Goal: Task Accomplishment & Management: Manage account settings

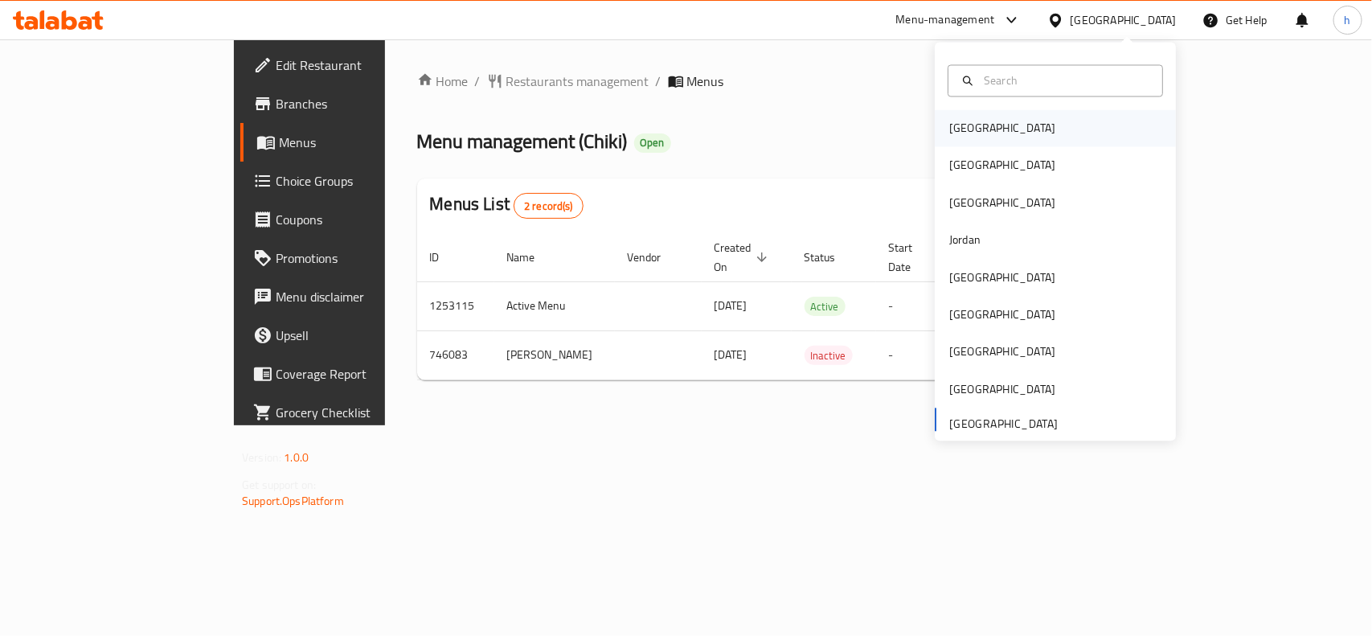
click at [959, 129] on div "[GEOGRAPHIC_DATA]" at bounding box center [1002, 129] width 106 height 18
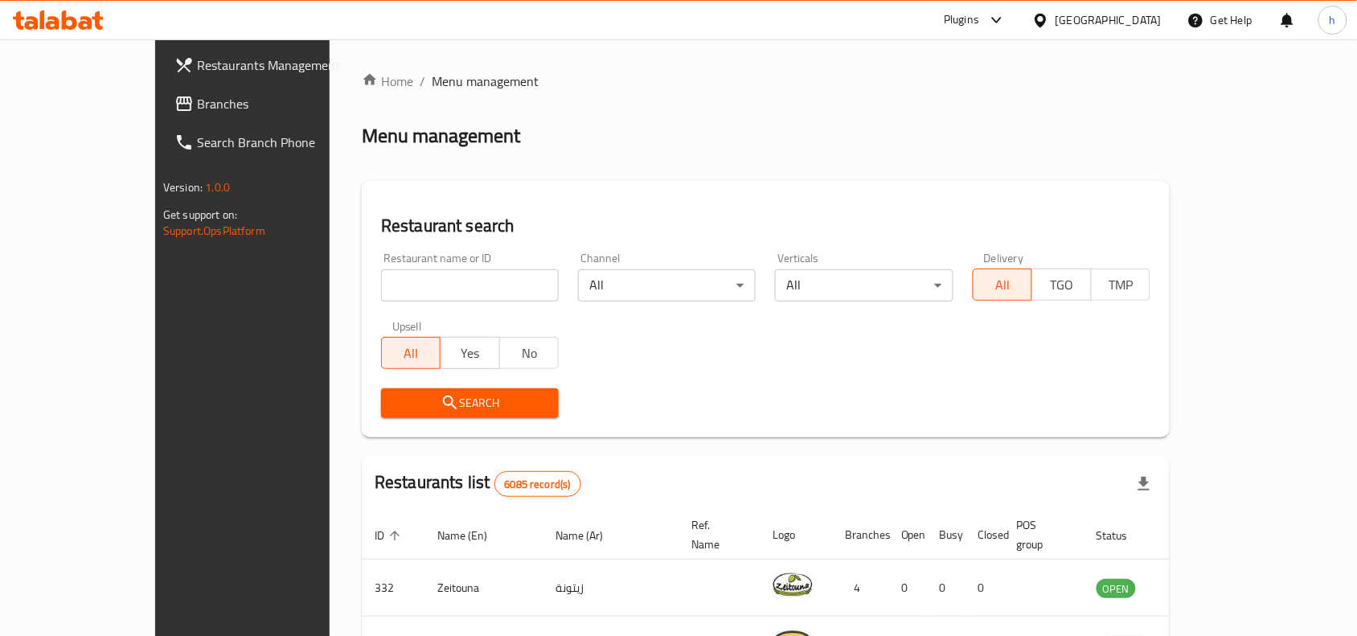
click at [197, 100] on span "Branches" at bounding box center [283, 103] width 172 height 19
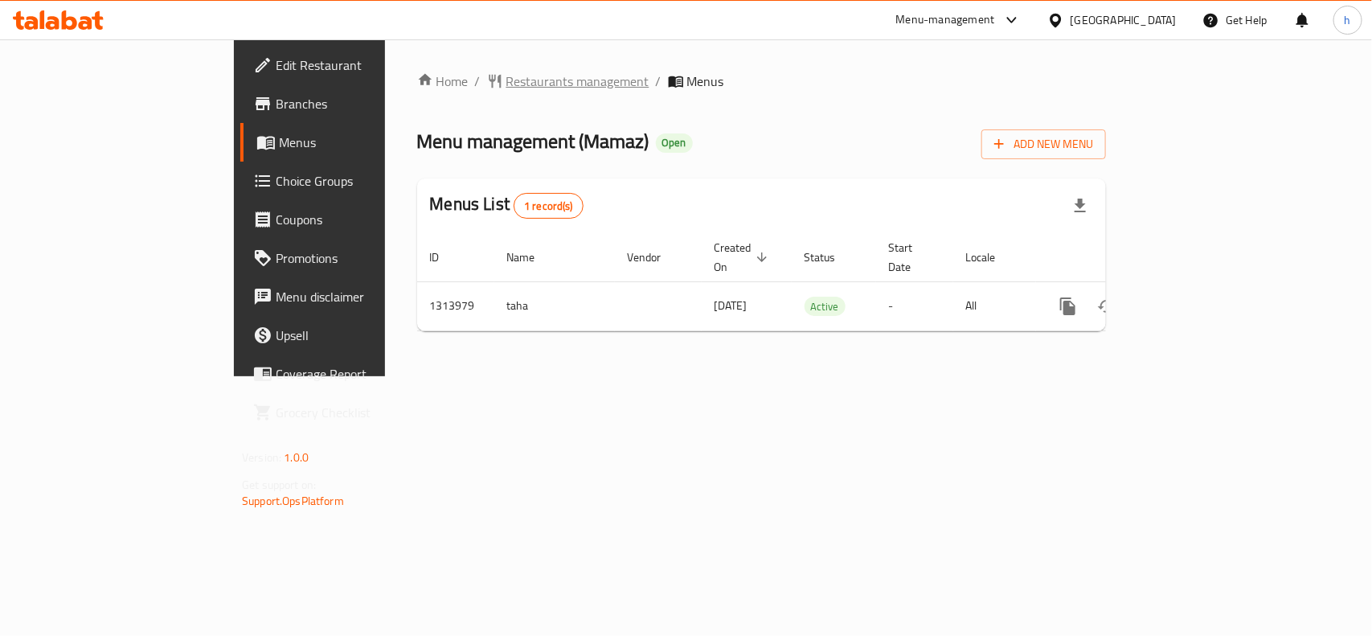
click at [506, 76] on span "Restaurants management" at bounding box center [577, 81] width 143 height 19
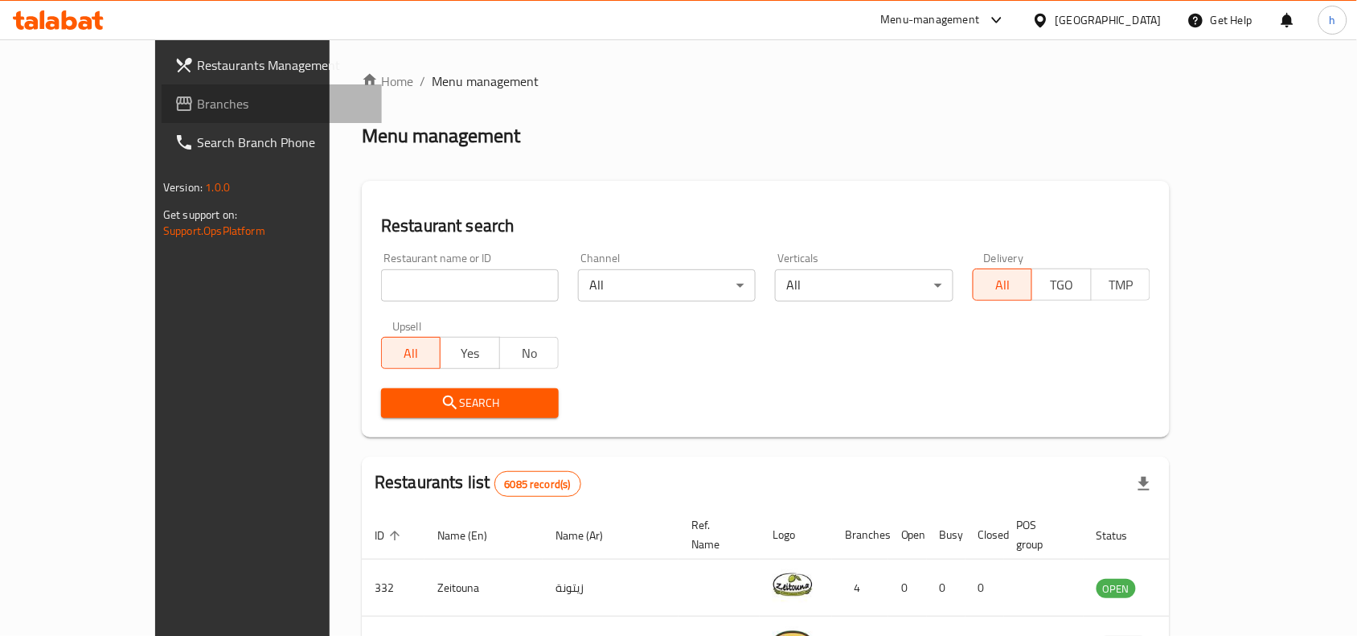
click at [197, 100] on span "Branches" at bounding box center [283, 103] width 172 height 19
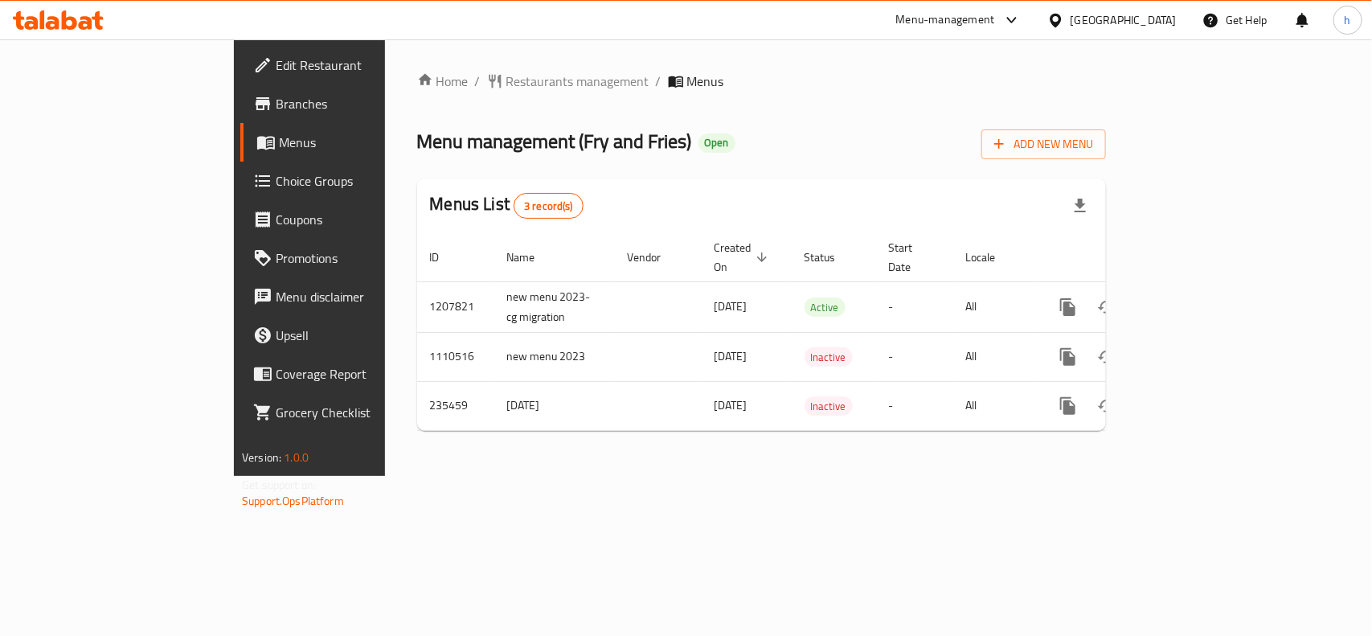
click at [1149, 23] on div "[GEOGRAPHIC_DATA]" at bounding box center [1123, 20] width 106 height 18
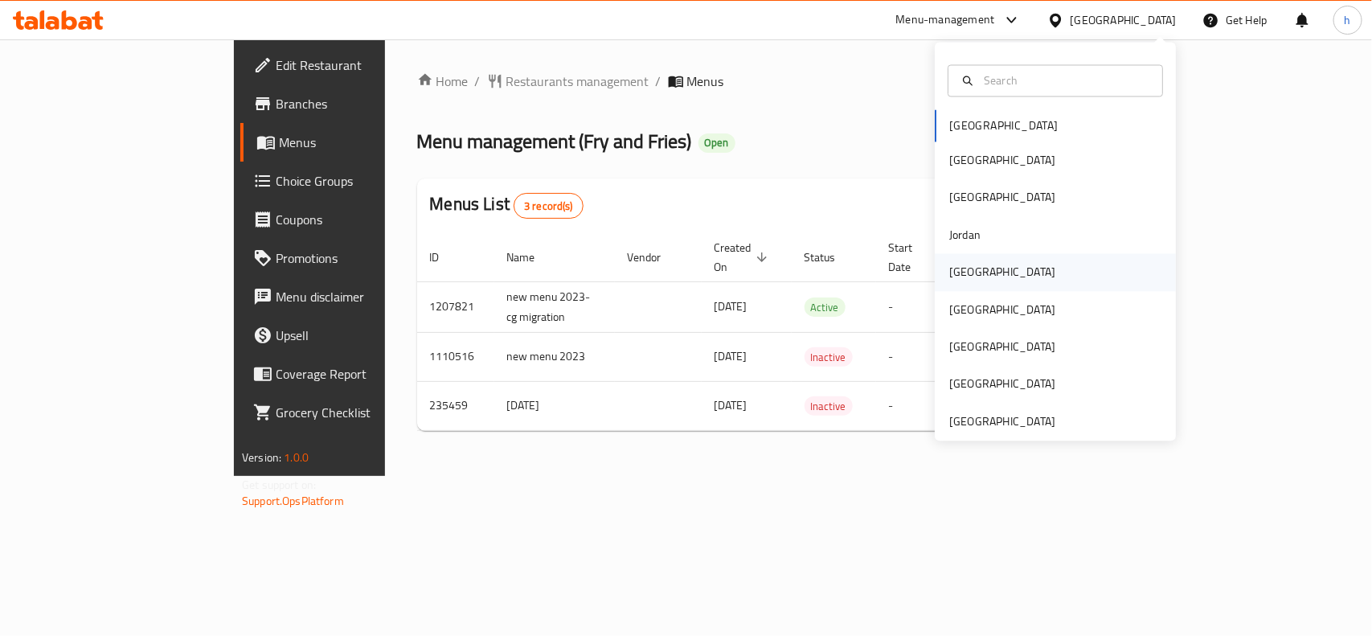
click at [958, 273] on div "Kuwait" at bounding box center [1002, 273] width 106 height 18
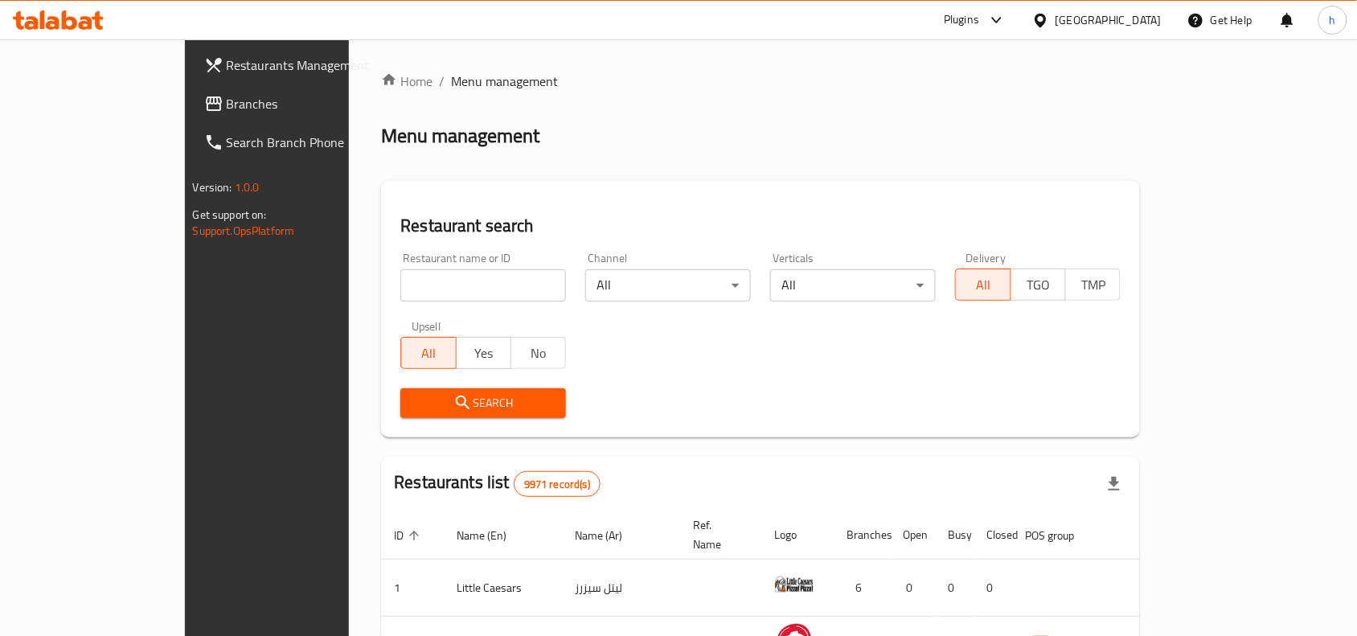
click at [191, 89] on link "Branches" at bounding box center [301, 103] width 220 height 39
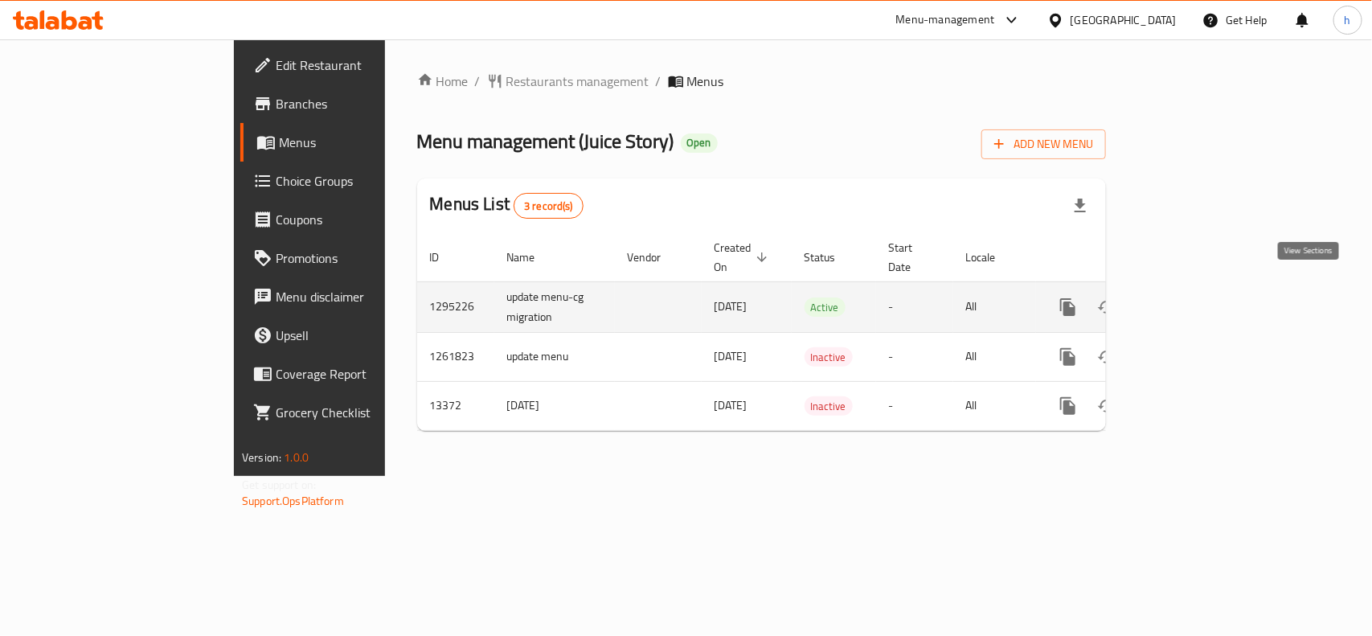
click at [1203, 288] on link "enhanced table" at bounding box center [1183, 307] width 39 height 39
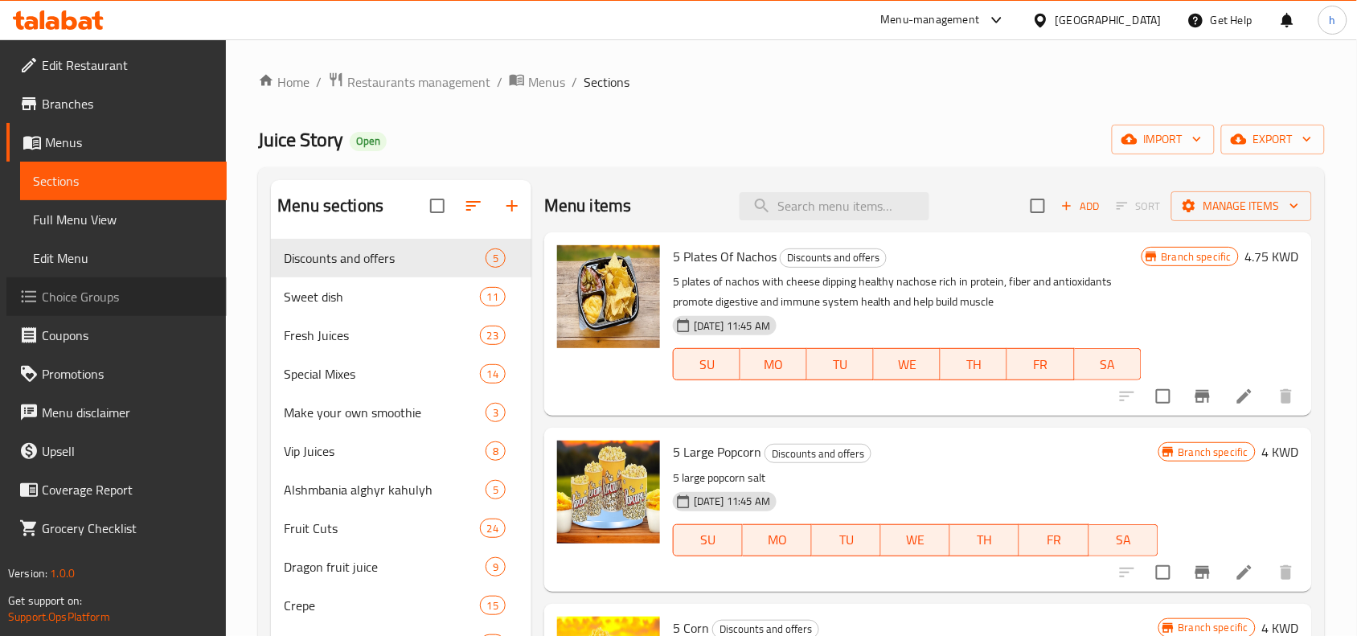
click at [95, 293] on span "Choice Groups" at bounding box center [128, 296] width 172 height 19
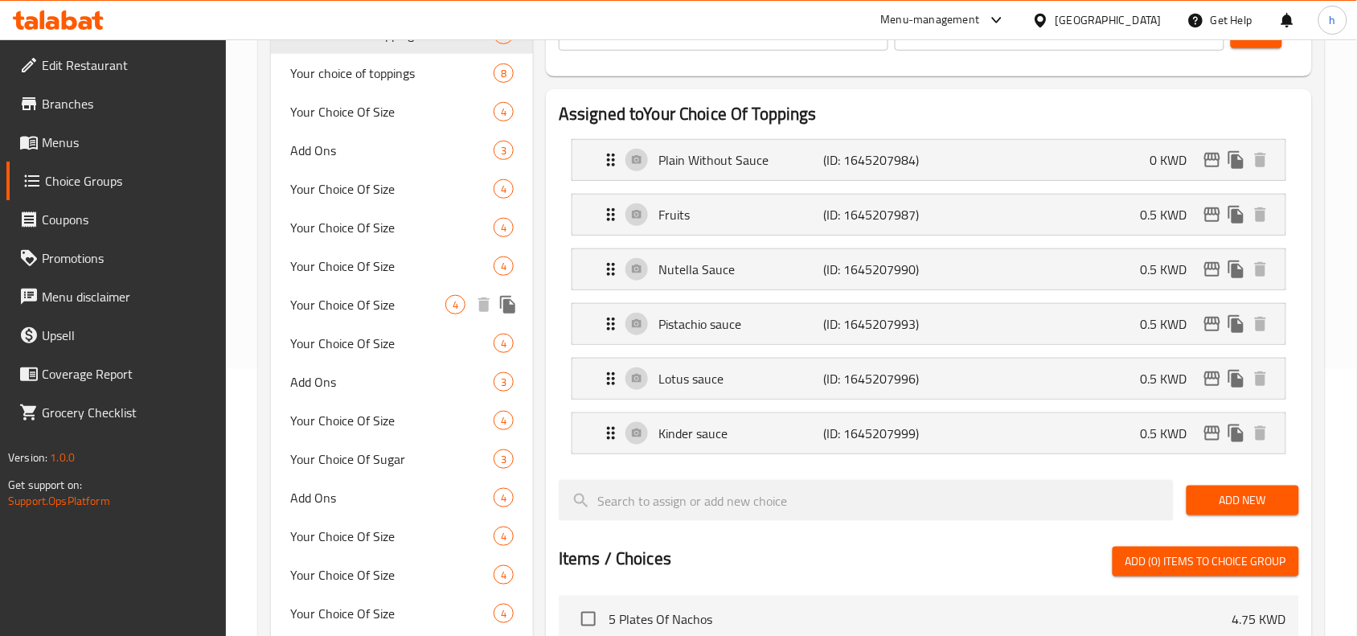
scroll to position [301, 0]
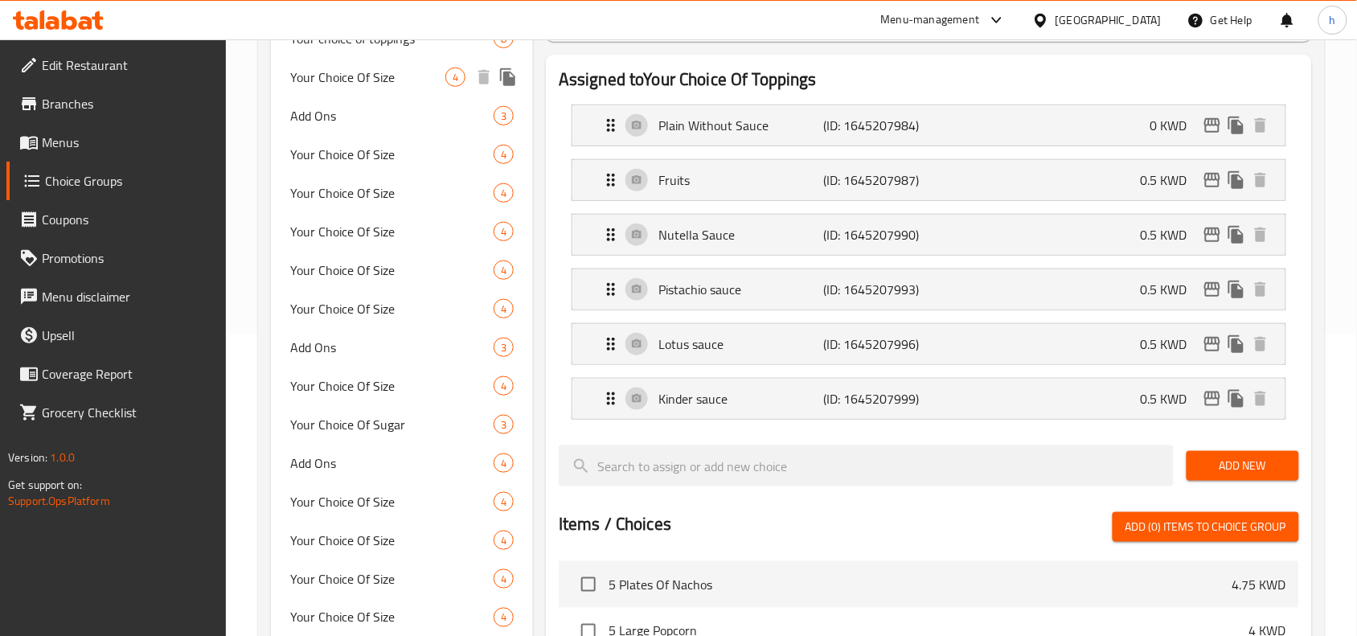
click at [358, 80] on span "Your Choice Of Size" at bounding box center [367, 77] width 155 height 19
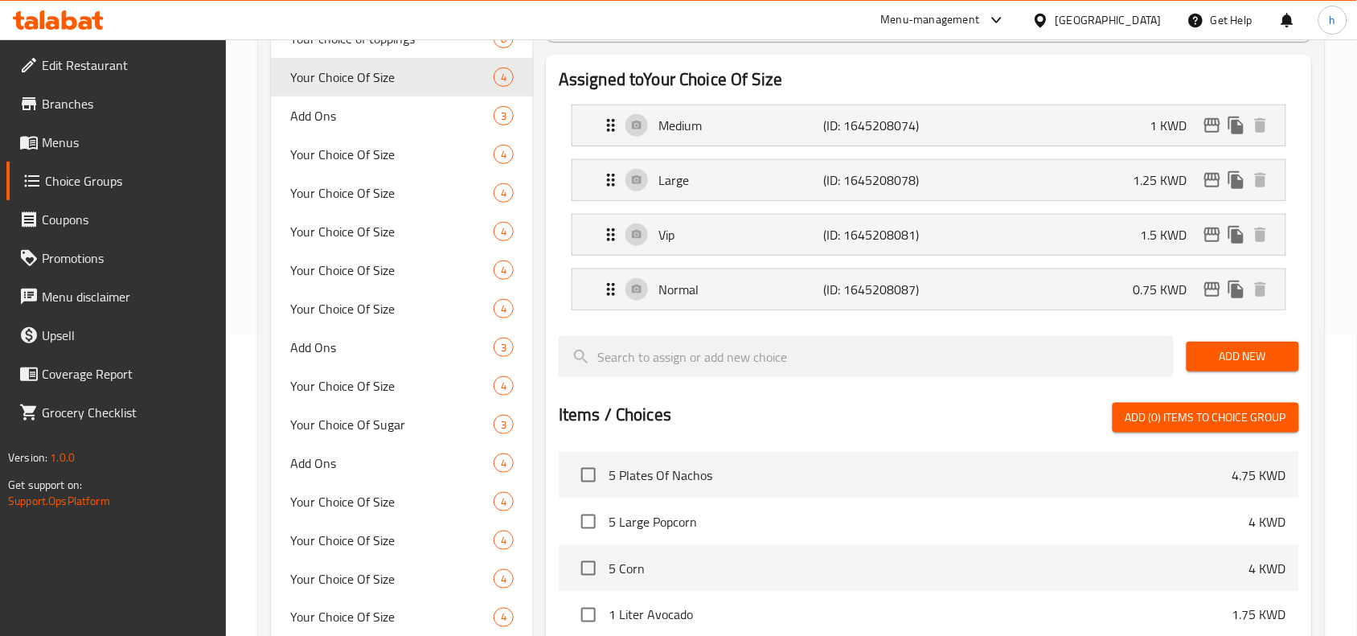
type input "Your Choice Of Size"
type input "اختيارك من الحجم"
type input "1"
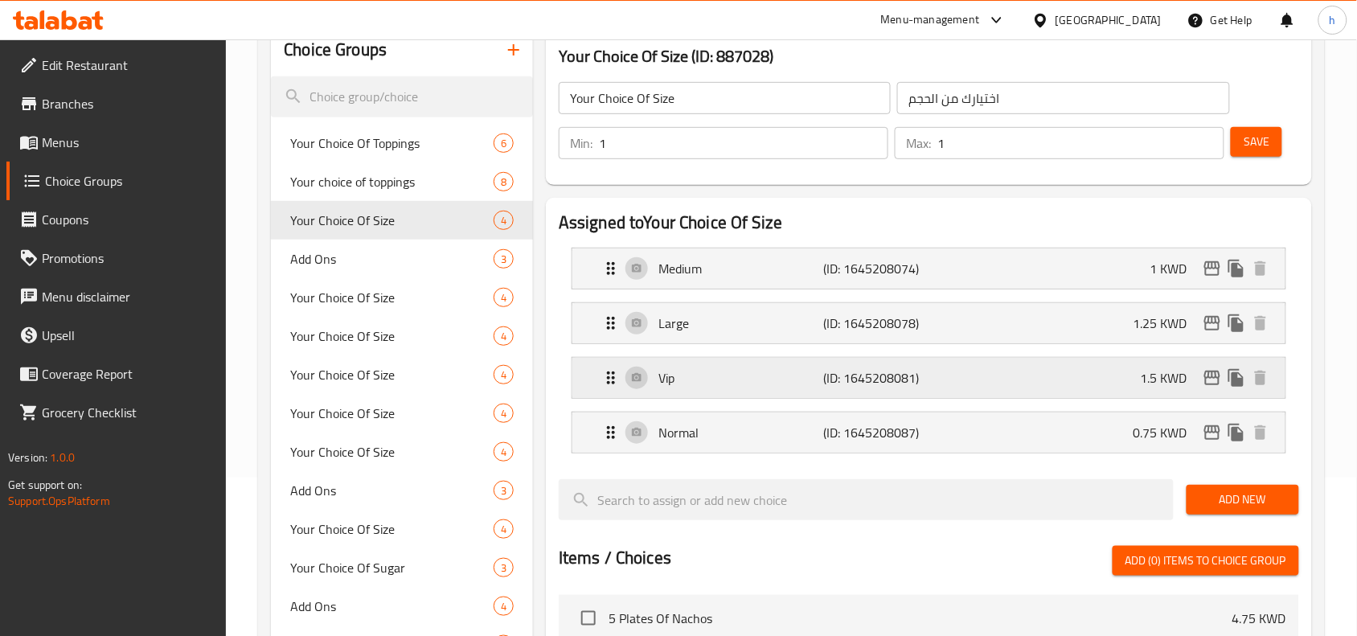
scroll to position [201, 0]
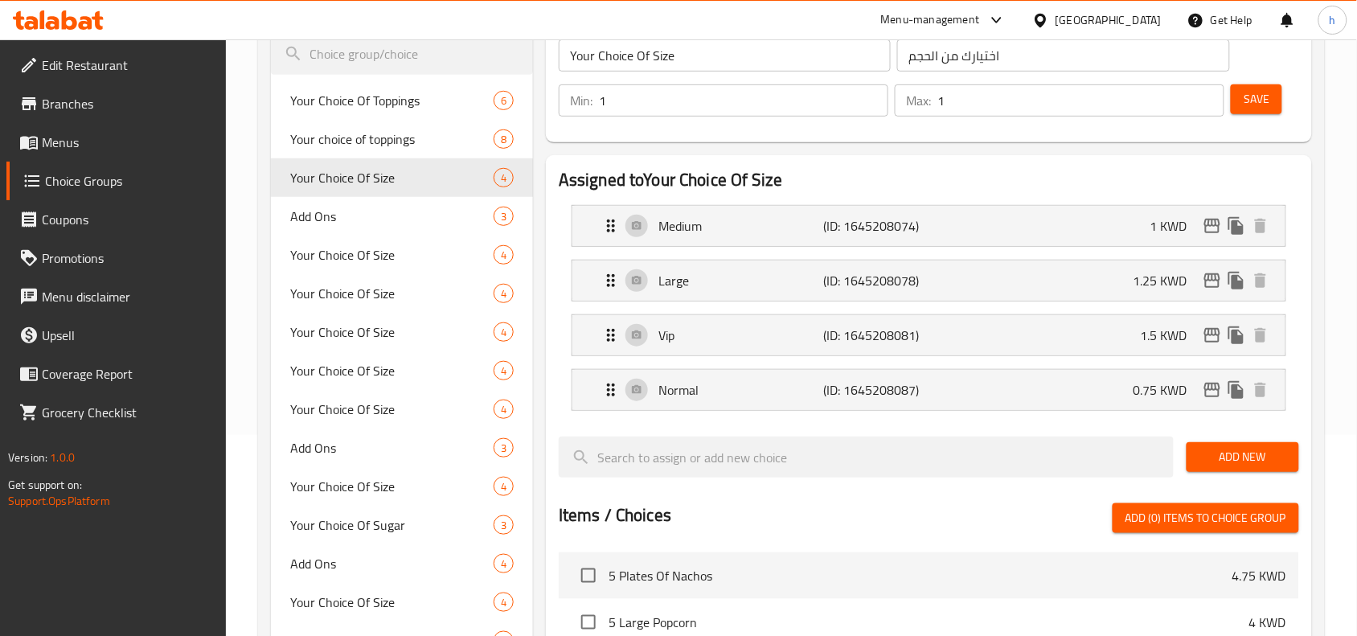
click at [1148, 20] on div "[GEOGRAPHIC_DATA]" at bounding box center [1108, 20] width 106 height 18
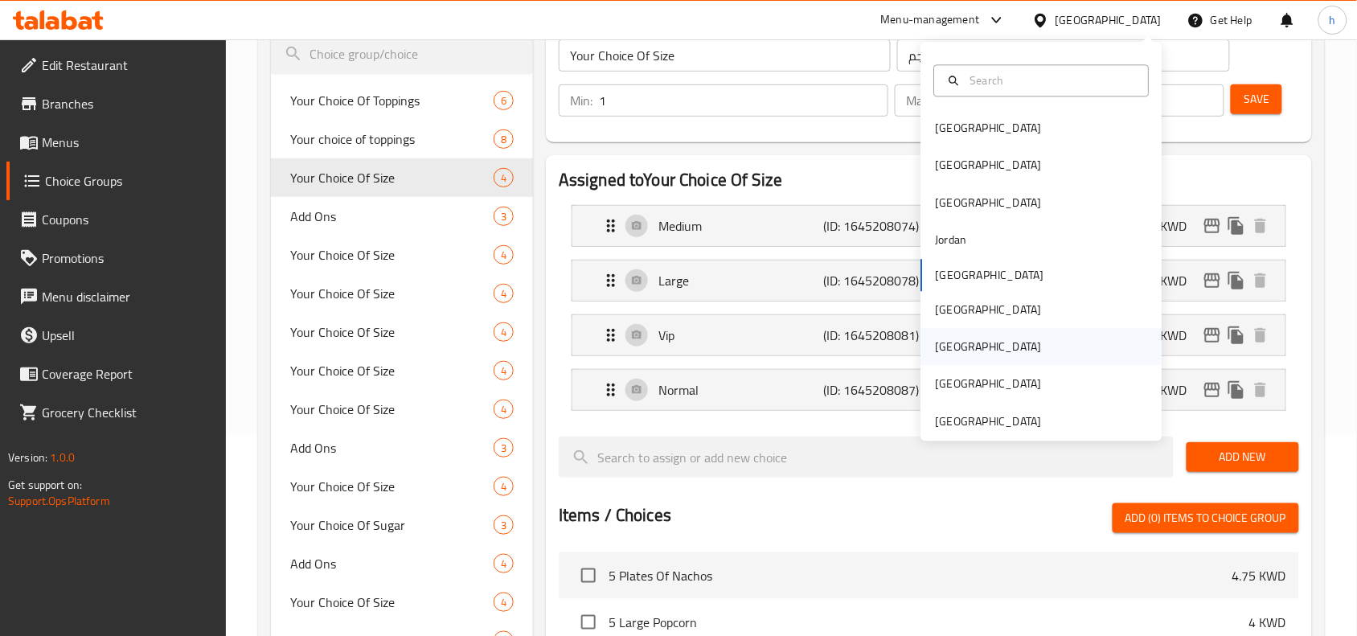
click at [947, 351] on div "Qatar" at bounding box center [988, 347] width 106 height 18
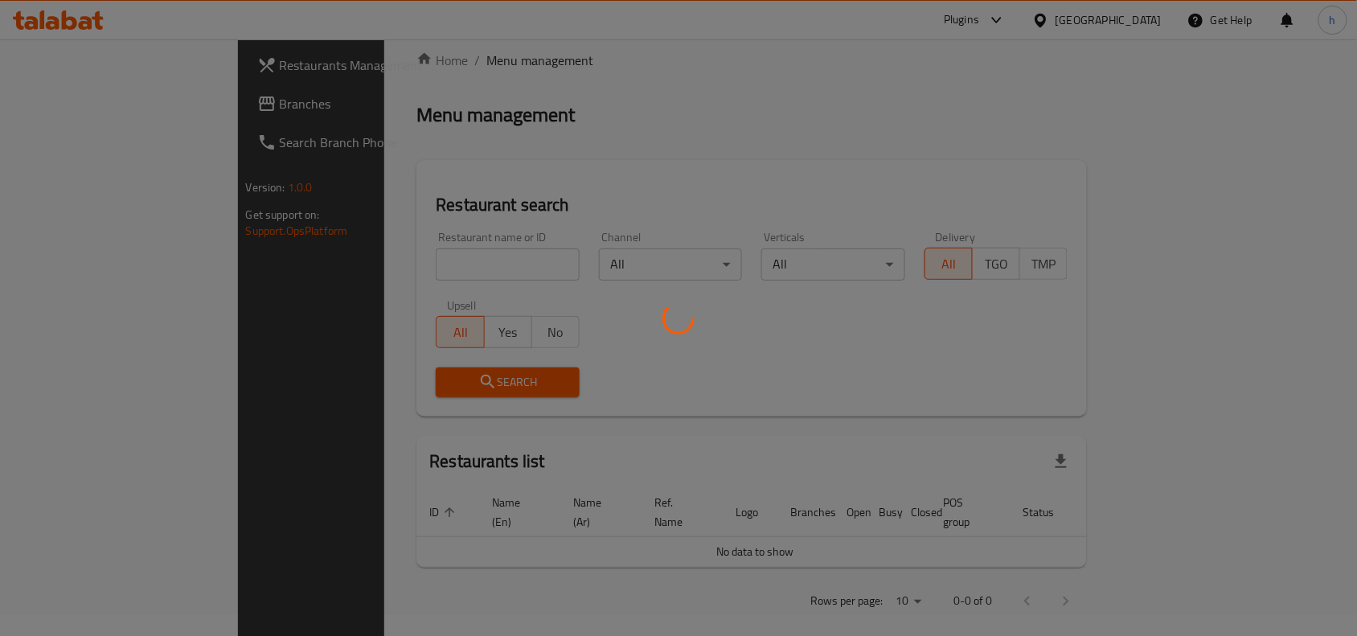
scroll to position [201, 0]
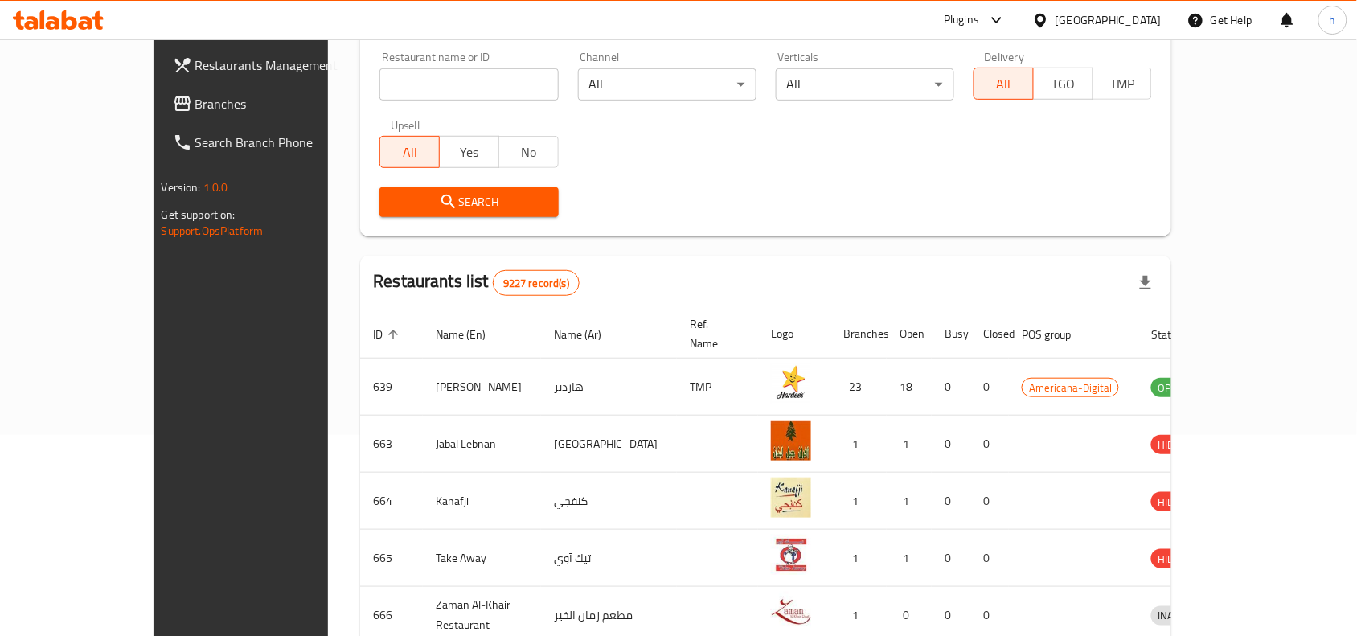
click at [195, 98] on span "Branches" at bounding box center [281, 103] width 172 height 19
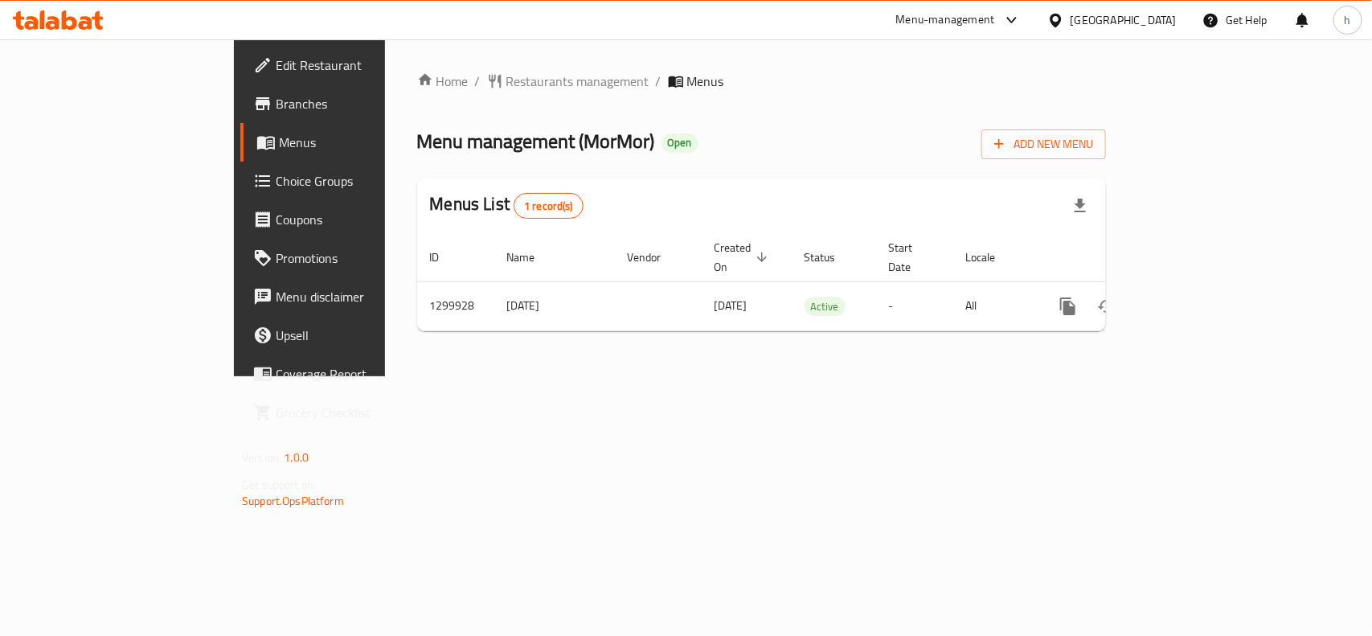
click at [1151, 18] on div "Qatar" at bounding box center [1123, 20] width 106 height 18
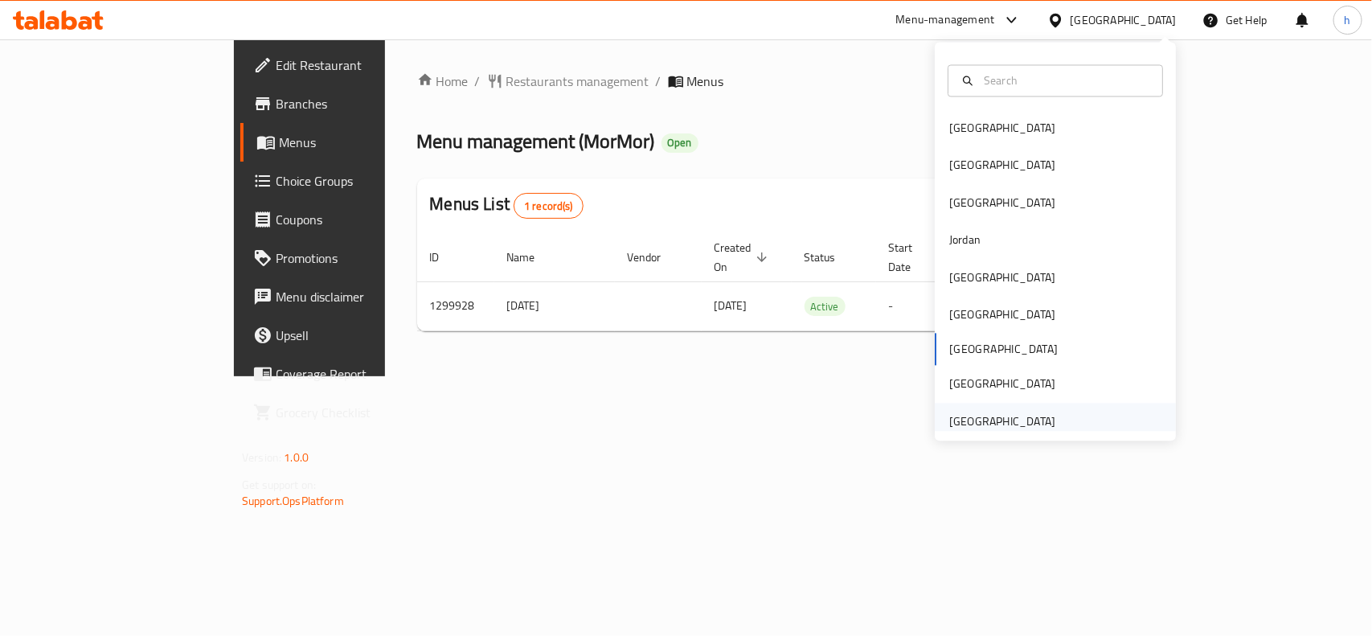
click at [993, 407] on div "United Arab Emirates" at bounding box center [1002, 421] width 132 height 37
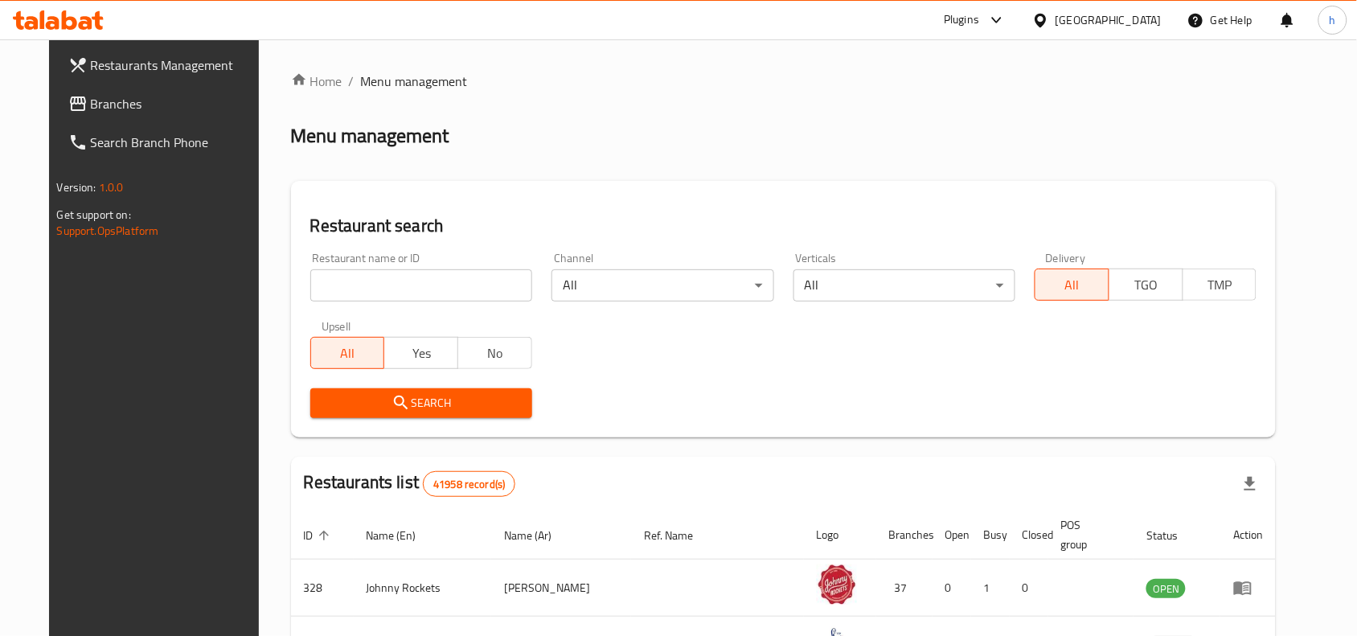
click at [113, 103] on span "Branches" at bounding box center [177, 103] width 172 height 19
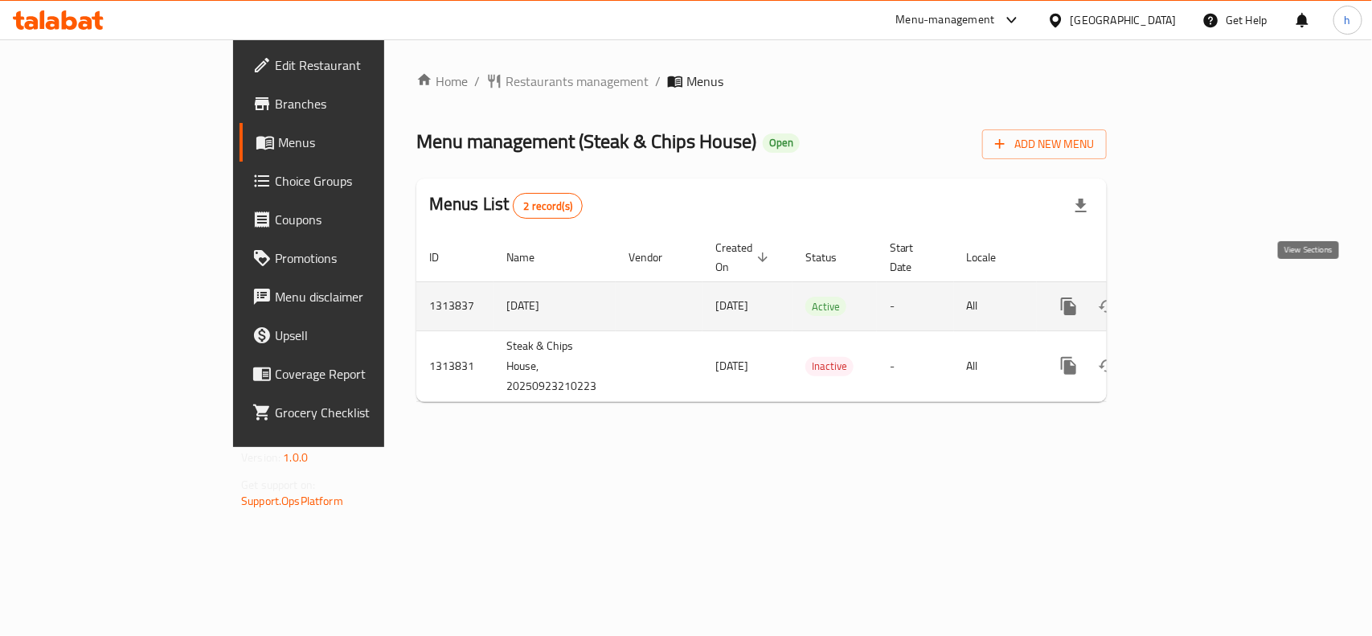
click at [1204, 289] on link "enhanced table" at bounding box center [1184, 306] width 39 height 39
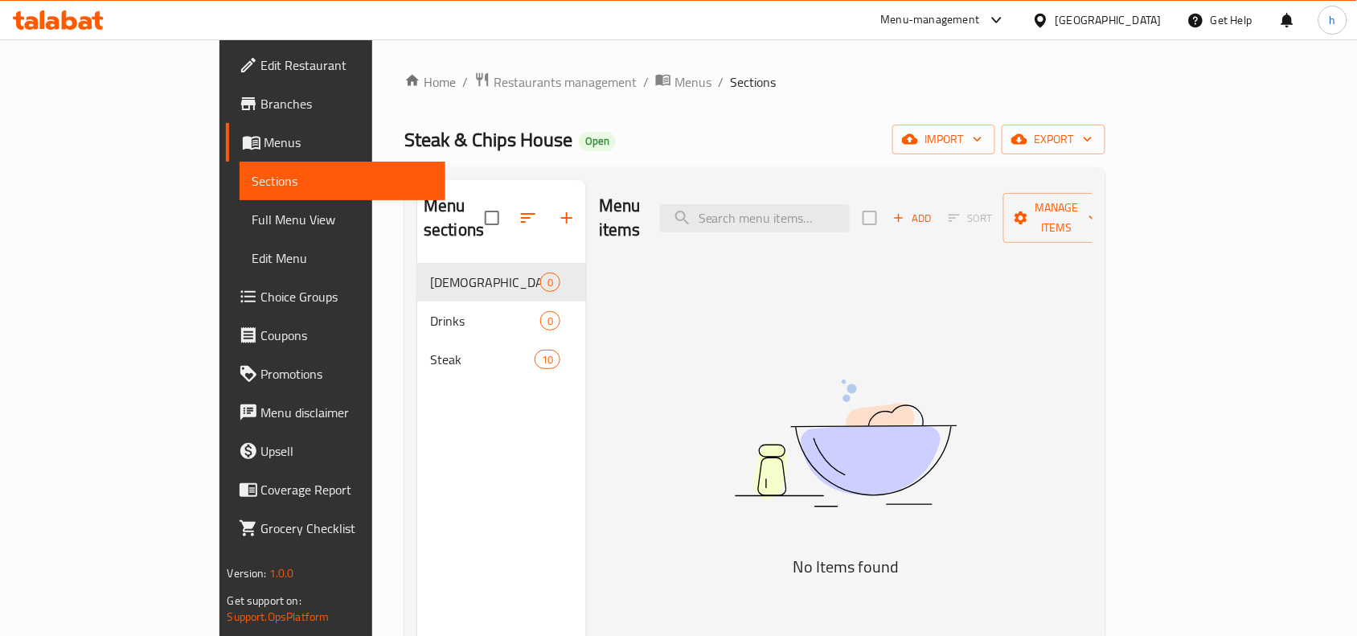
click at [261, 303] on span "Choice Groups" at bounding box center [347, 296] width 172 height 19
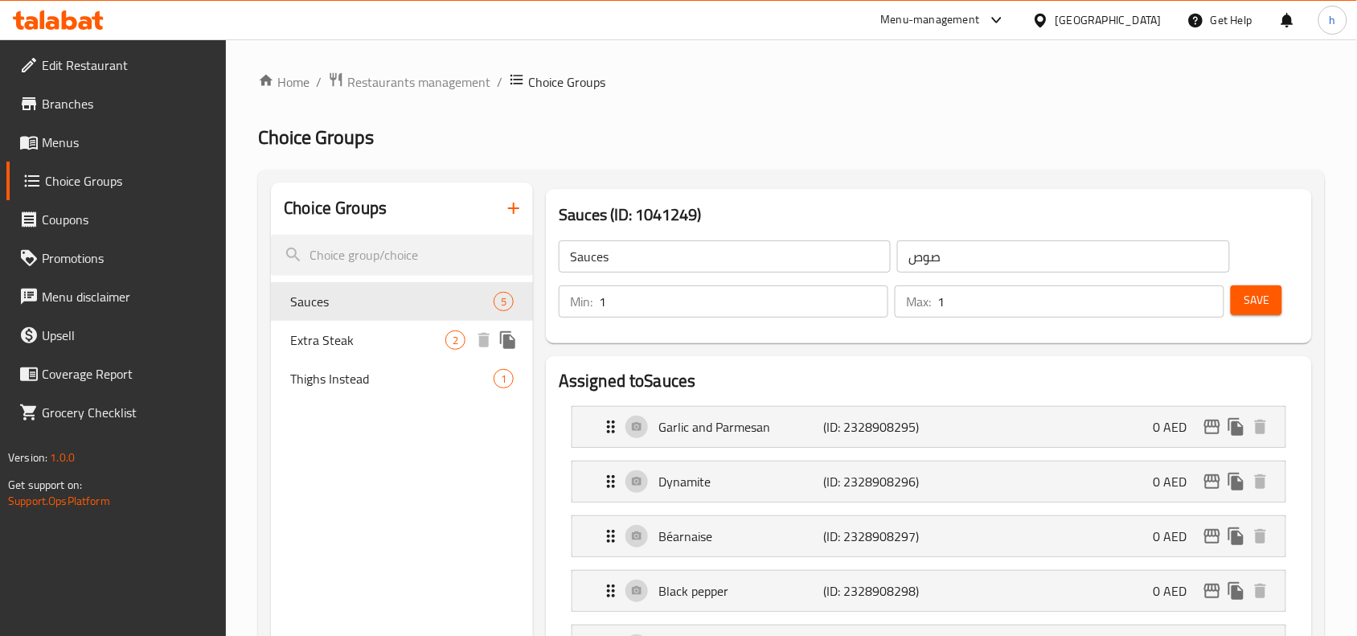
click at [322, 338] on span "Extra Steak" at bounding box center [367, 339] width 155 height 19
type input "Extra Steak"
type input "شريحة لحم إضافية"
type input "0"
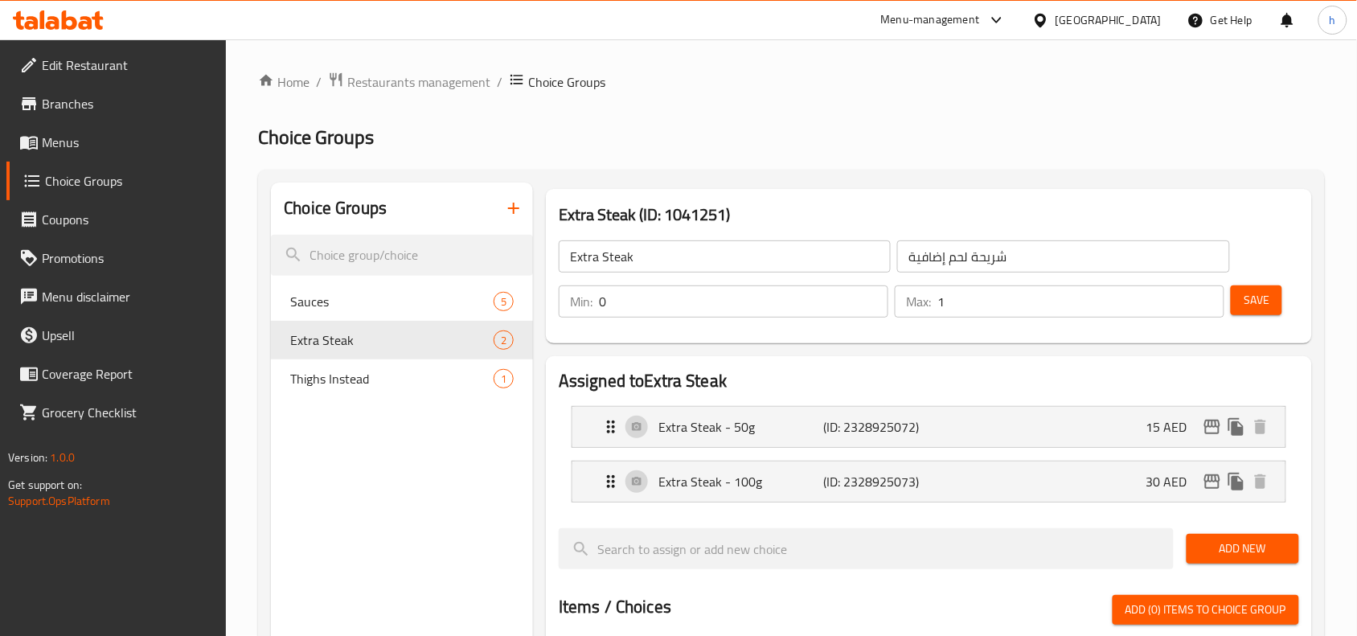
click at [1083, 18] on div "[GEOGRAPHIC_DATA]" at bounding box center [1108, 20] width 106 height 18
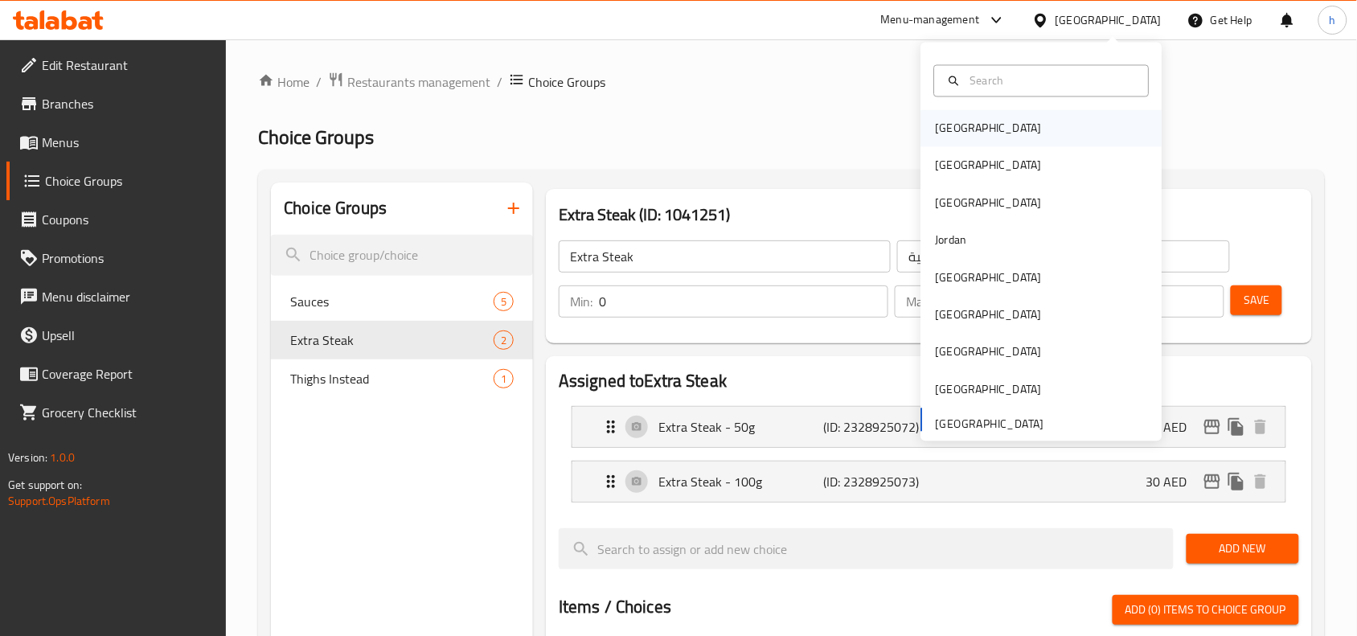
click at [960, 133] on div "[GEOGRAPHIC_DATA]" at bounding box center [989, 128] width 132 height 37
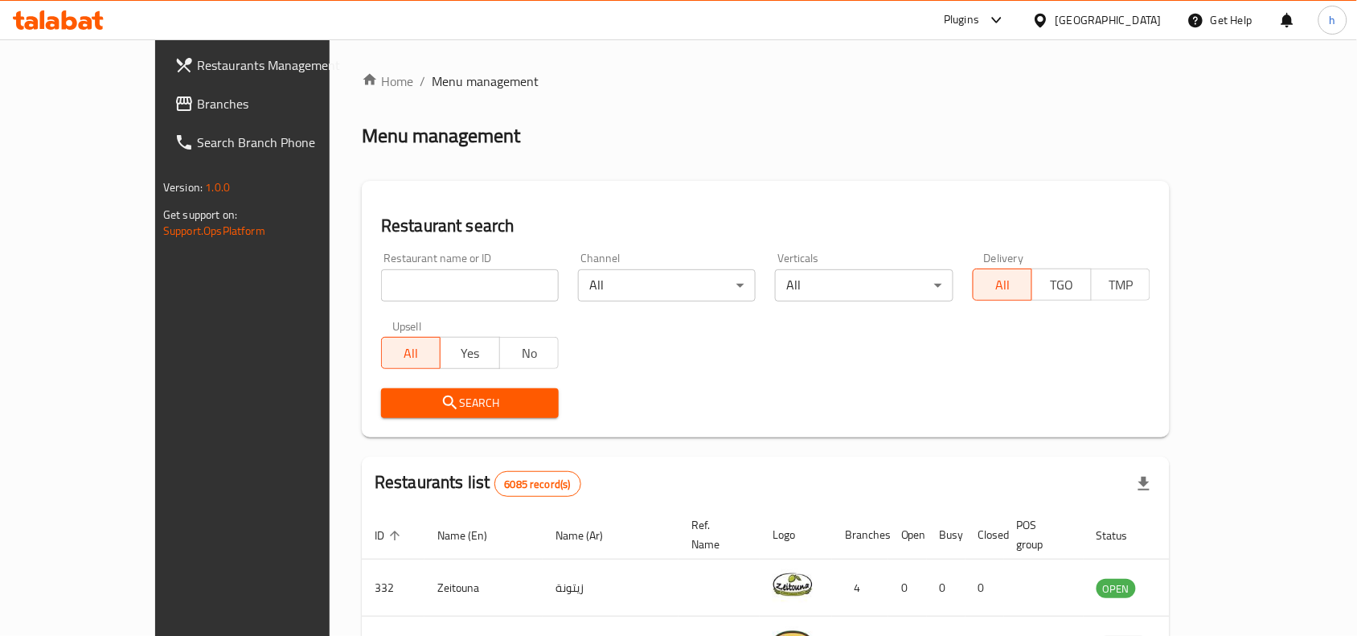
click at [197, 95] on span "Branches" at bounding box center [283, 103] width 172 height 19
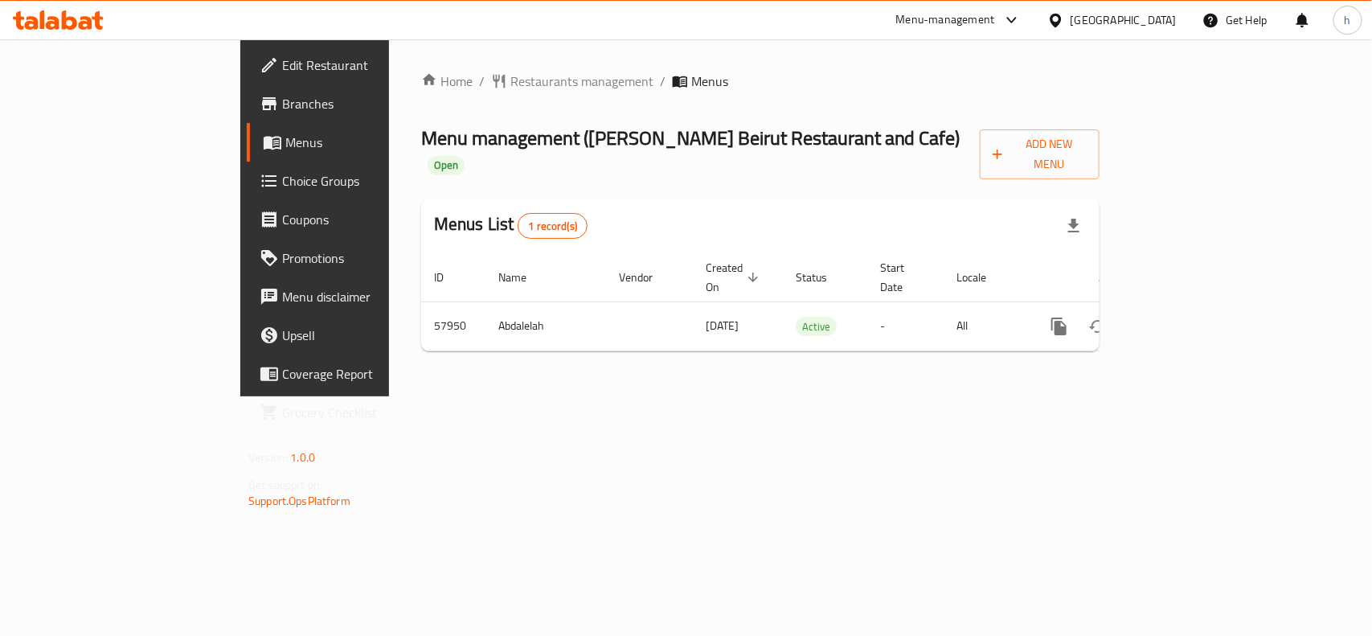
click at [1163, 14] on div "[GEOGRAPHIC_DATA]" at bounding box center [1123, 20] width 106 height 18
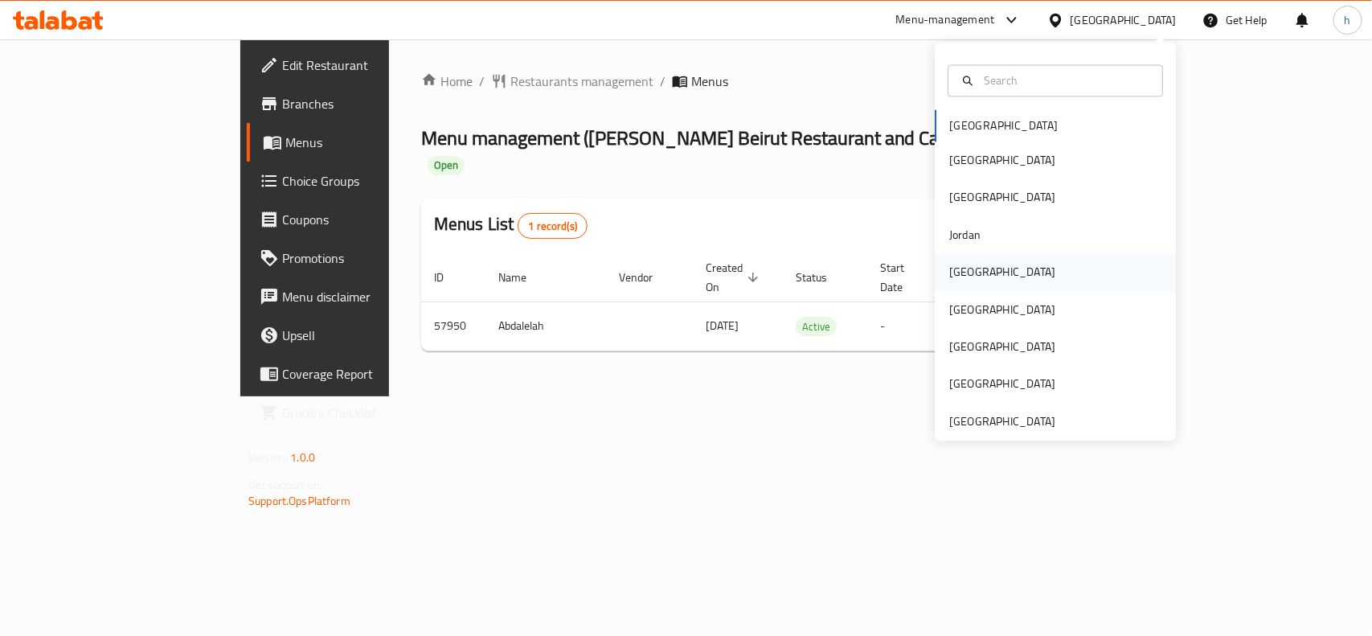
click at [992, 267] on div "[GEOGRAPHIC_DATA]" at bounding box center [1055, 272] width 241 height 37
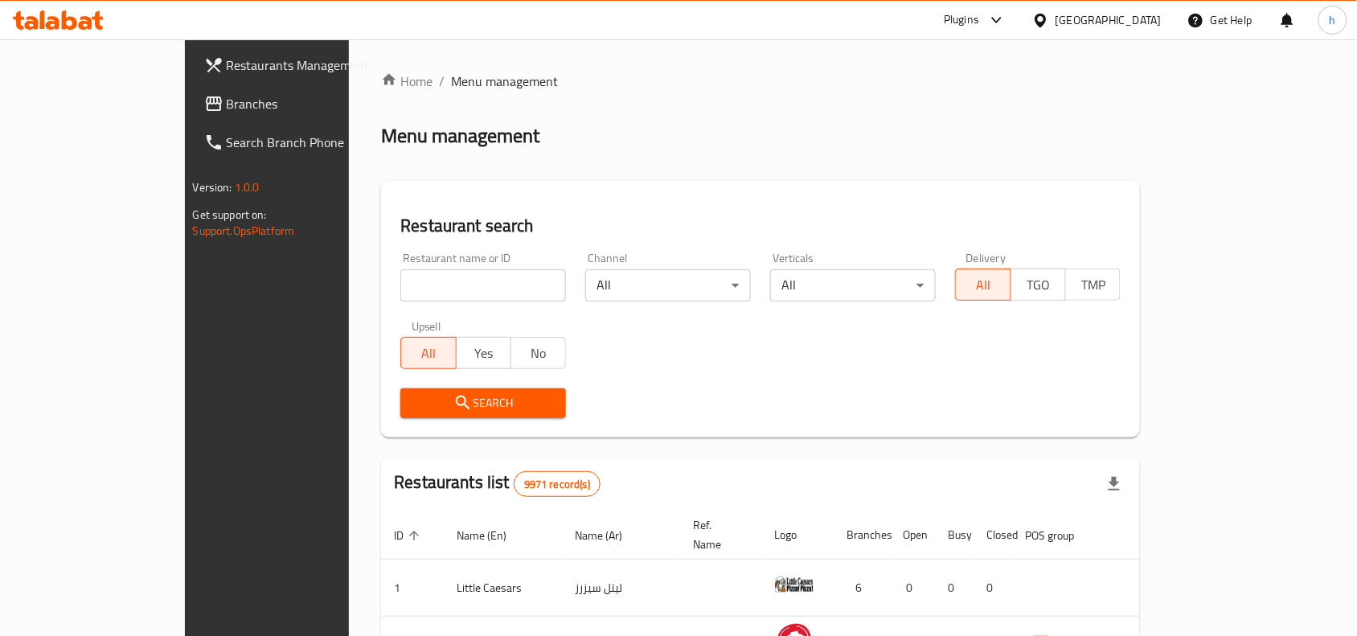
click at [227, 102] on span "Branches" at bounding box center [313, 103] width 172 height 19
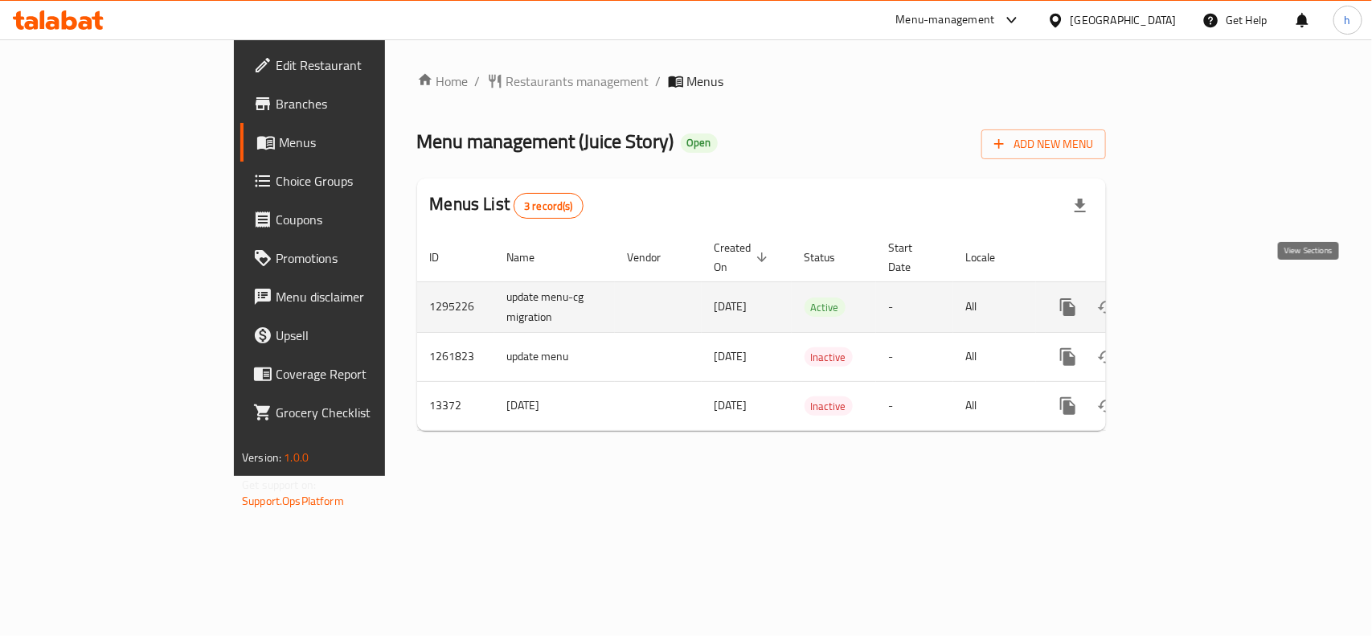
click at [1193, 297] on icon "enhanced table" at bounding box center [1183, 306] width 19 height 19
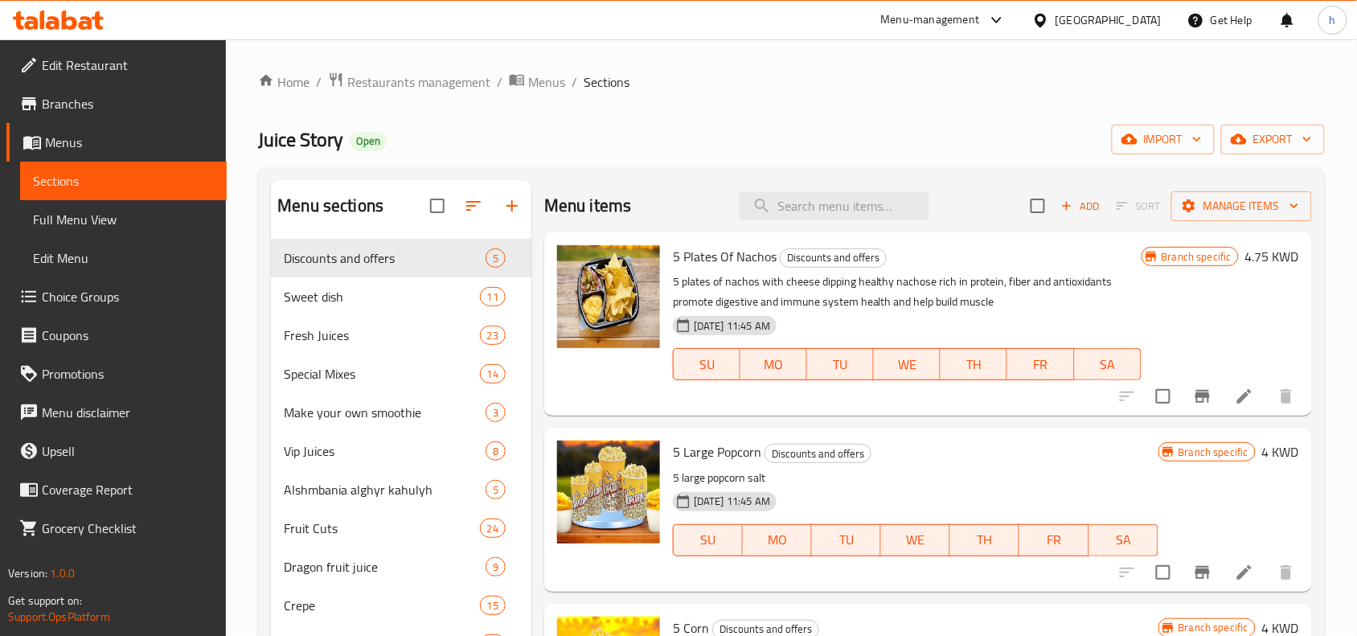
click at [113, 297] on span "Choice Groups" at bounding box center [128, 296] width 172 height 19
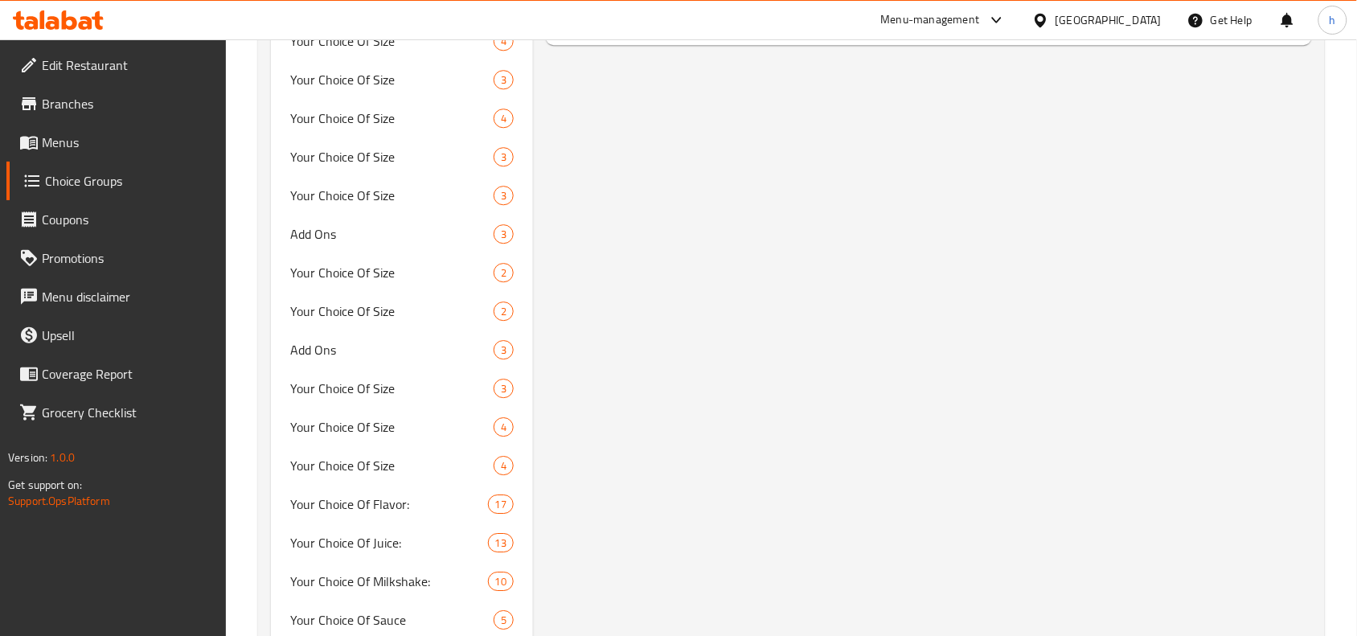
scroll to position [1306, 0]
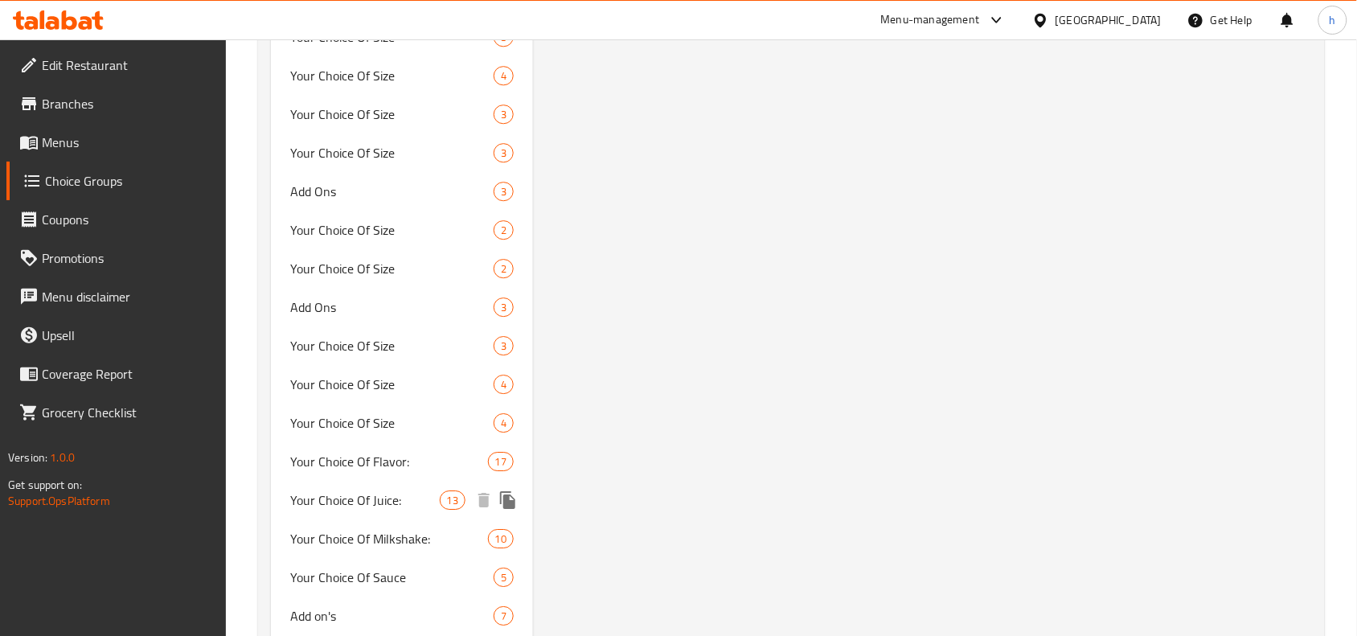
click at [399, 499] on span "Your Choice Of Juice:" at bounding box center [364, 499] width 149 height 19
type input "Your Choice Of Juice:"
type input "إختيارك من العصير:"
type input "1"
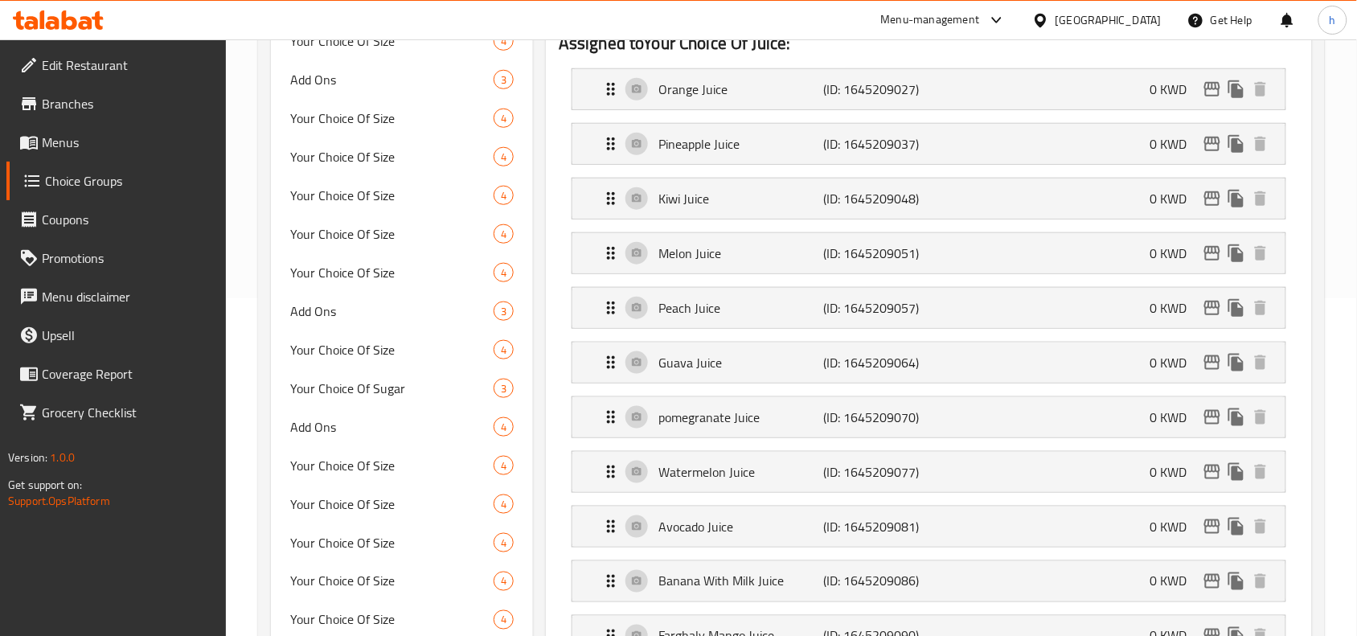
scroll to position [301, 0]
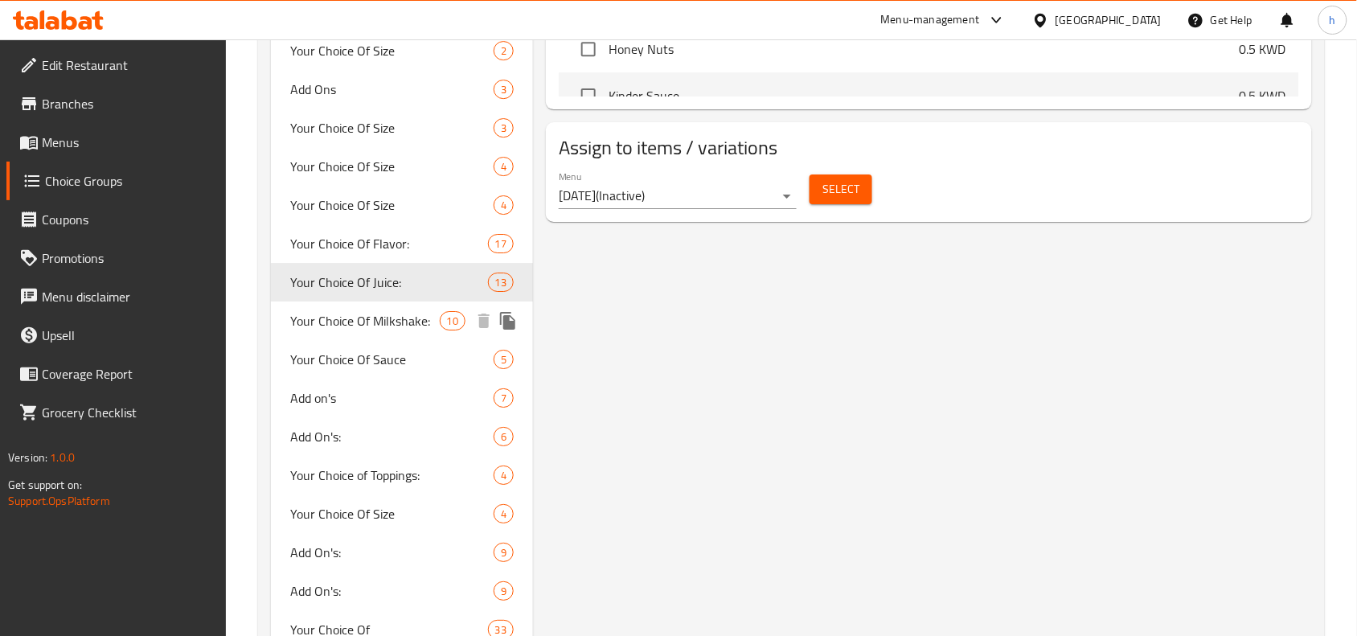
click at [366, 316] on span "Your Choice Of Milkshake:" at bounding box center [364, 320] width 149 height 19
type input "Your Choice Of Milkshake:"
type input "إختيارك من الميلك شيك:"
type input "4"
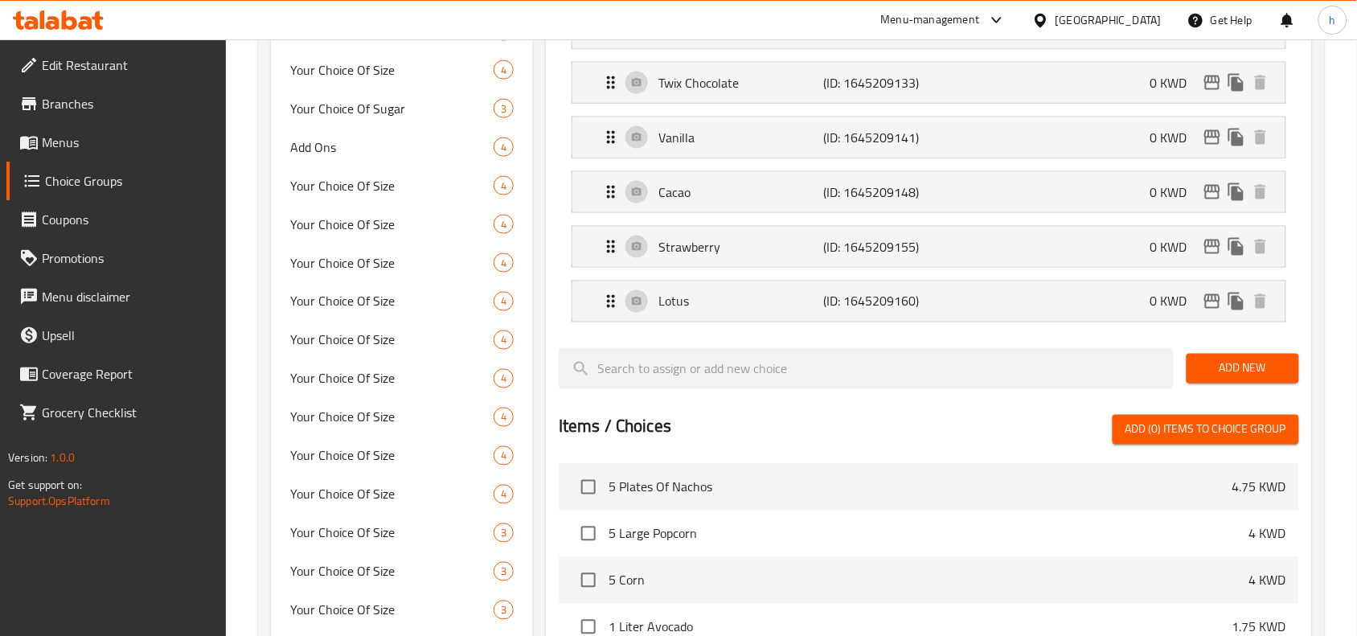
scroll to position [620, 0]
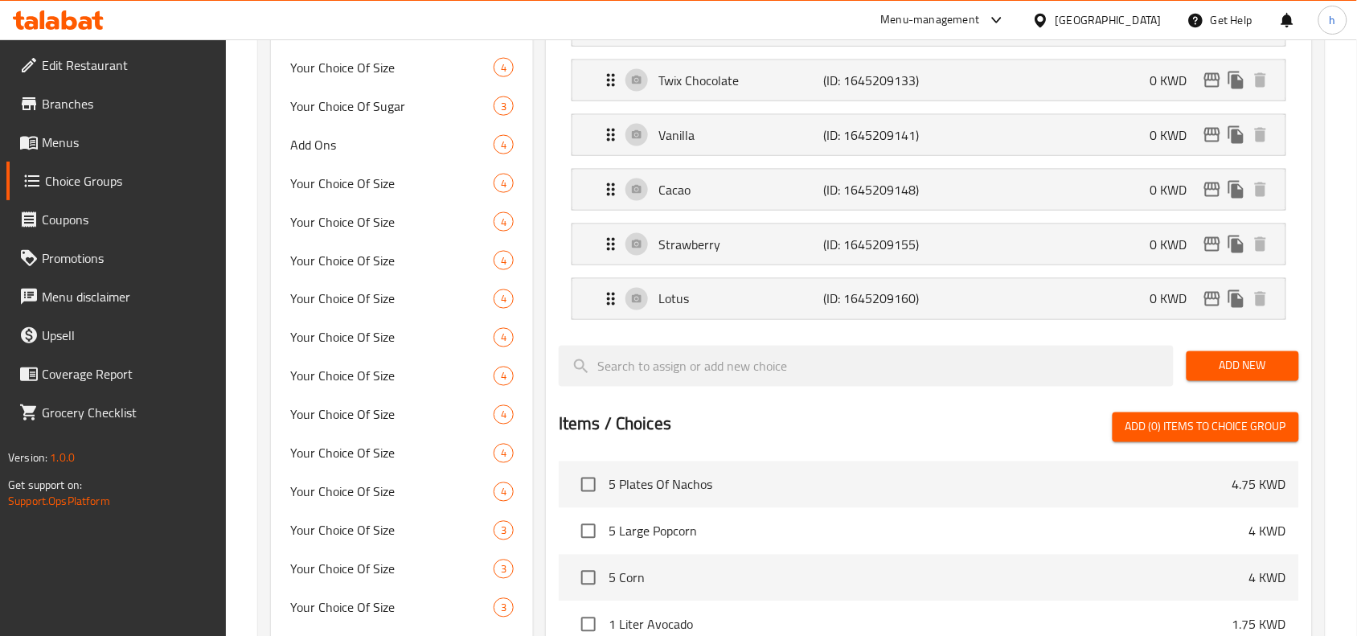
click at [1138, 18] on div "[GEOGRAPHIC_DATA]" at bounding box center [1108, 20] width 106 height 18
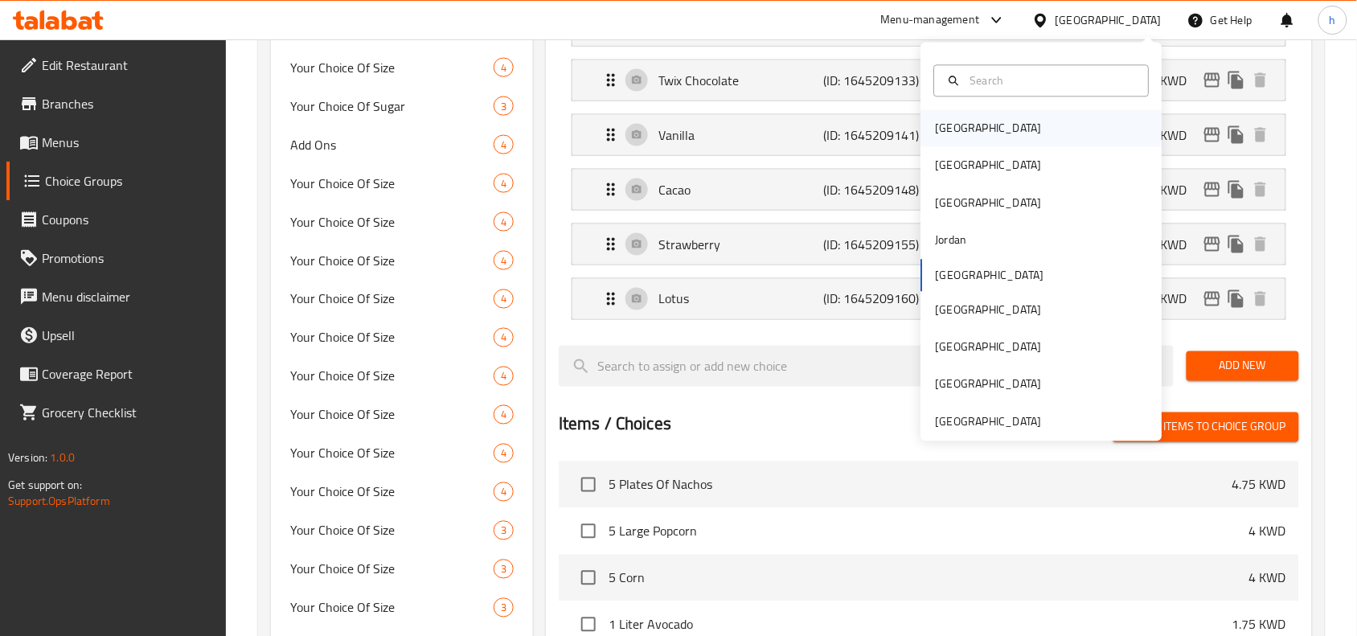
click at [936, 127] on div "Bahrain" at bounding box center [988, 129] width 106 height 18
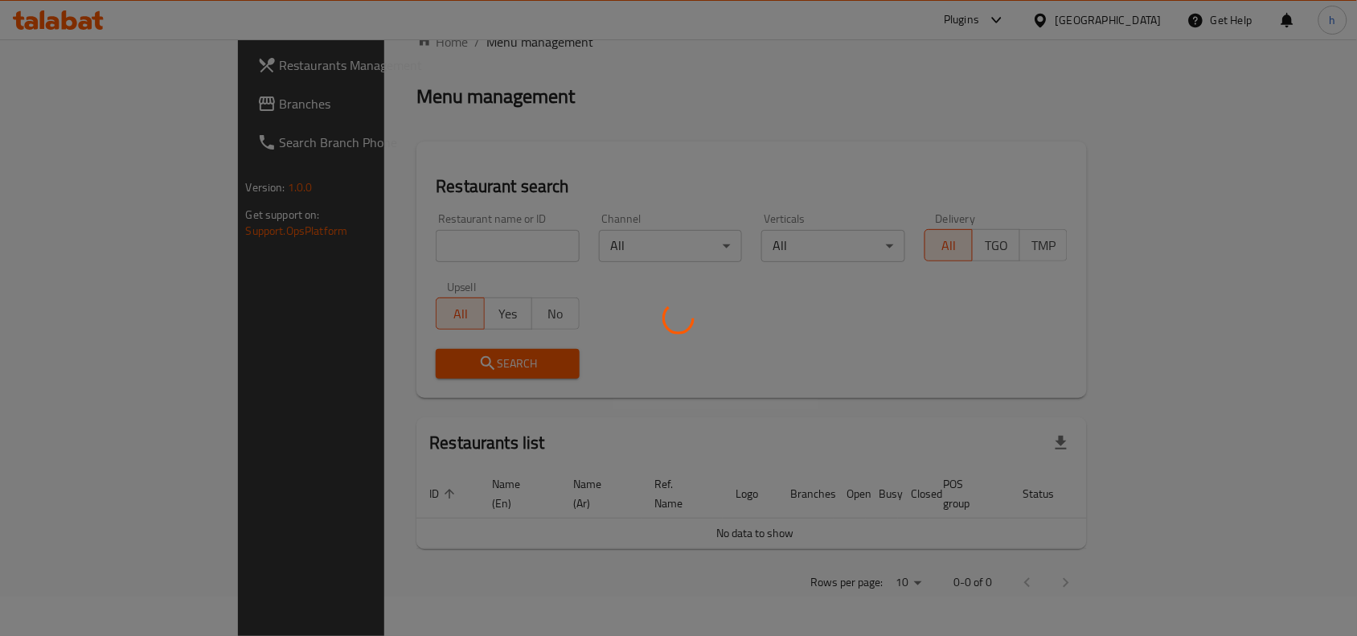
scroll to position [561, 0]
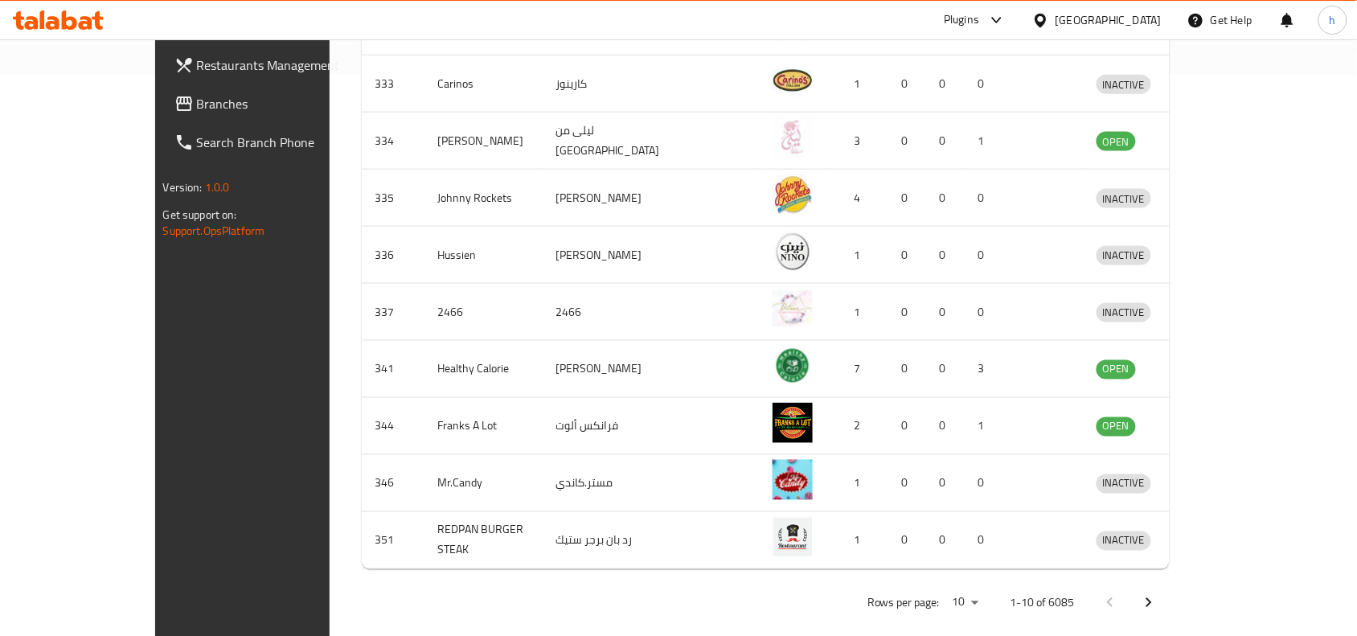
click at [197, 100] on span "Branches" at bounding box center [283, 103] width 172 height 19
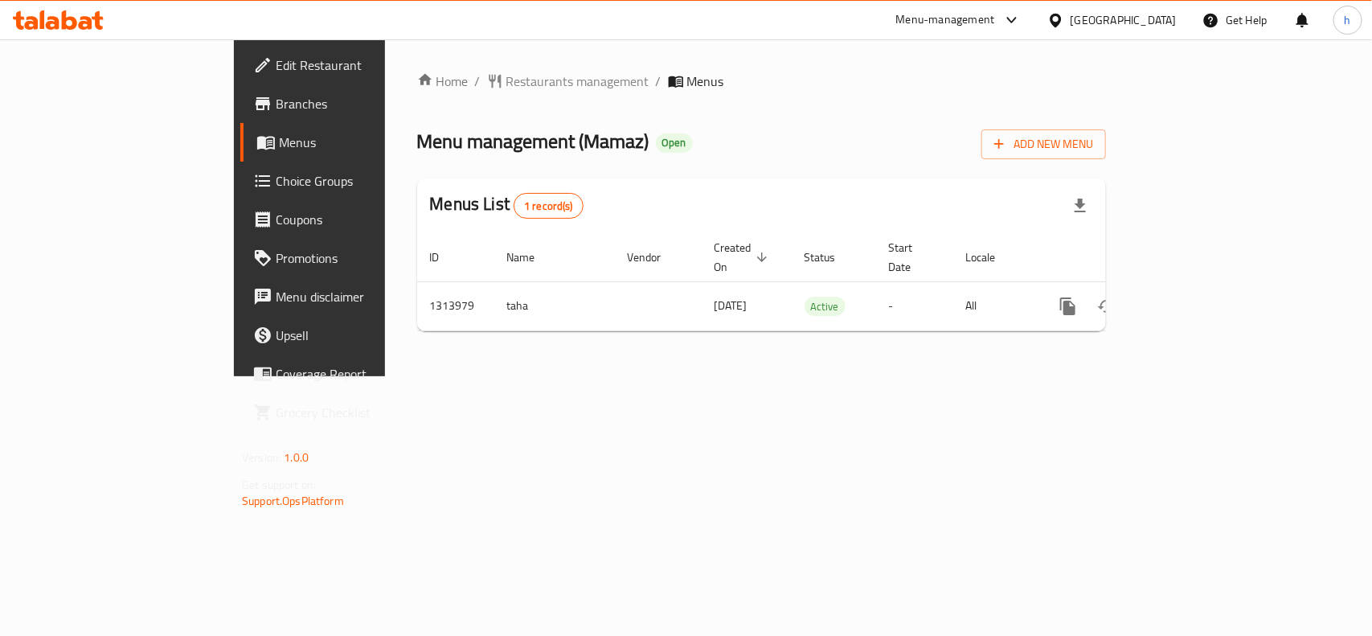
click at [1141, 22] on div "[GEOGRAPHIC_DATA]" at bounding box center [1123, 20] width 106 height 18
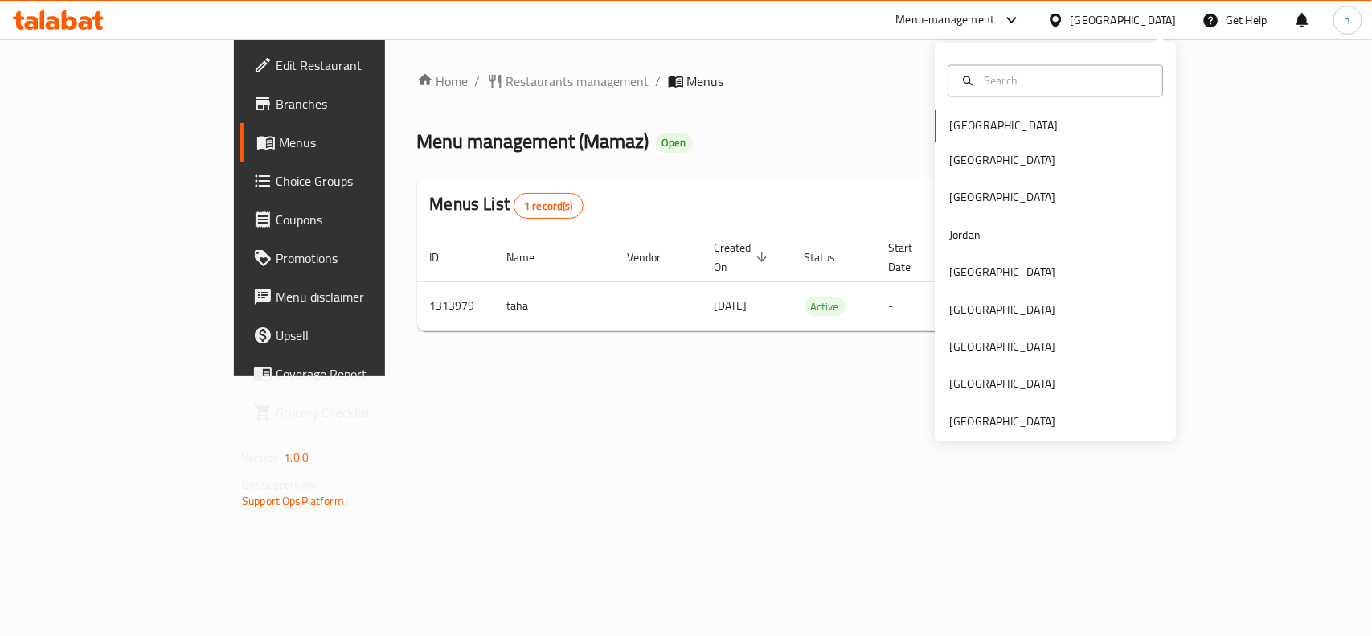
click at [985, 122] on div "[GEOGRAPHIC_DATA] [GEOGRAPHIC_DATA] [GEOGRAPHIC_DATA] [GEOGRAPHIC_DATA] [GEOGRA…" at bounding box center [1055, 275] width 241 height 330
click at [973, 268] on div "[GEOGRAPHIC_DATA]" at bounding box center [1002, 272] width 132 height 37
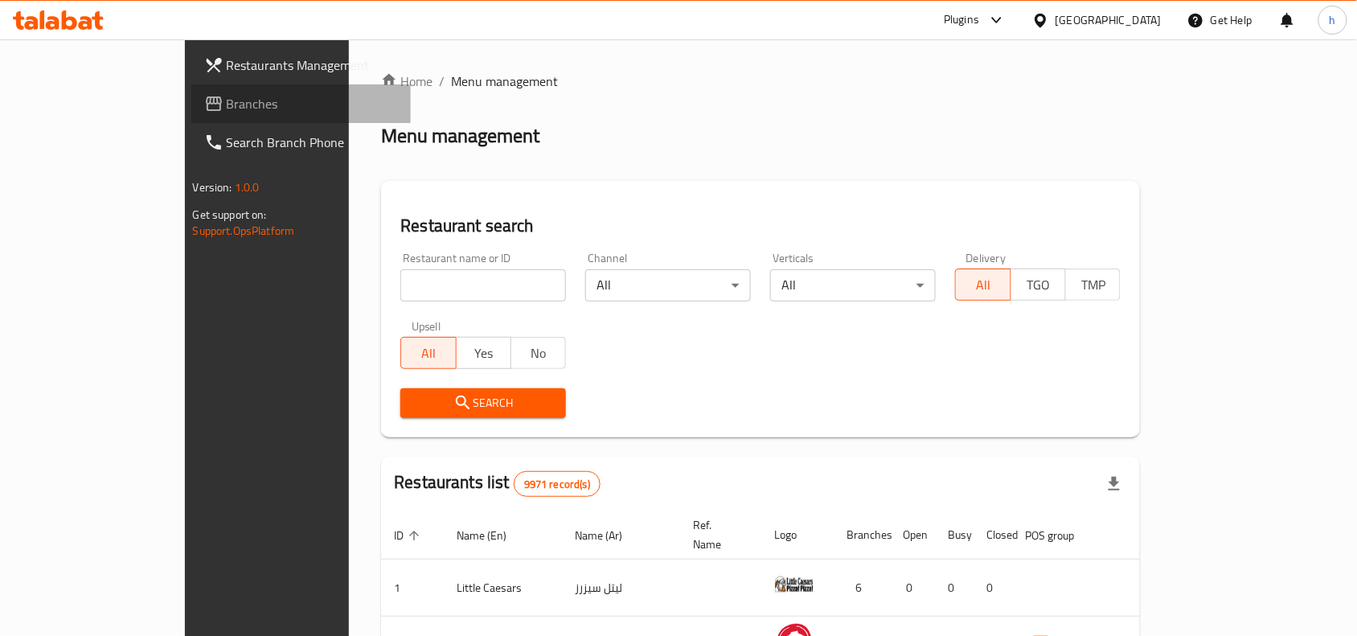
click at [227, 109] on span "Branches" at bounding box center [313, 103] width 172 height 19
